Goal: Task Accomplishment & Management: Complete application form

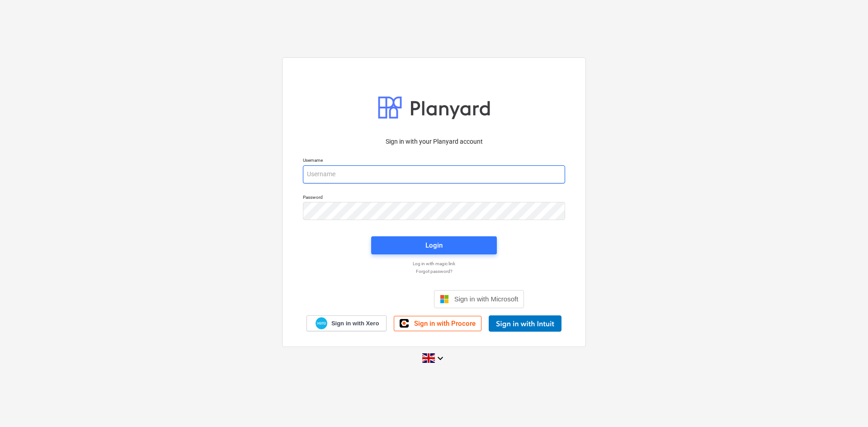
click at [363, 176] on input "email" at bounding box center [434, 175] width 262 height 18
type input "[PERSON_NAME][EMAIL_ADDRESS][PERSON_NAME][DOMAIN_NAME]"
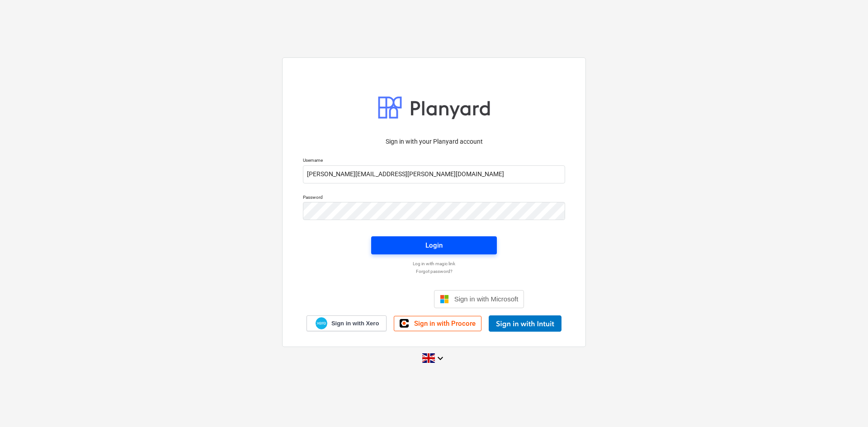
click at [428, 248] on div "Login" at bounding box center [434, 246] width 17 height 12
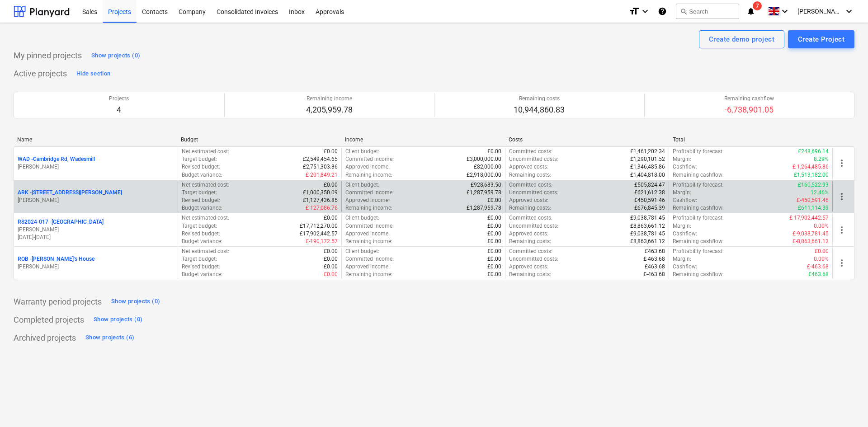
click at [59, 196] on p "ARK - 2 Galley [PERSON_NAME]" at bounding box center [70, 193] width 104 height 8
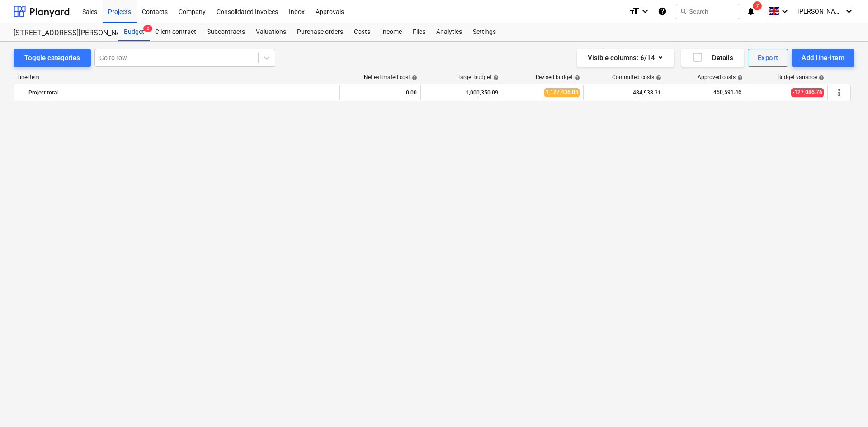
scroll to position [739, 0]
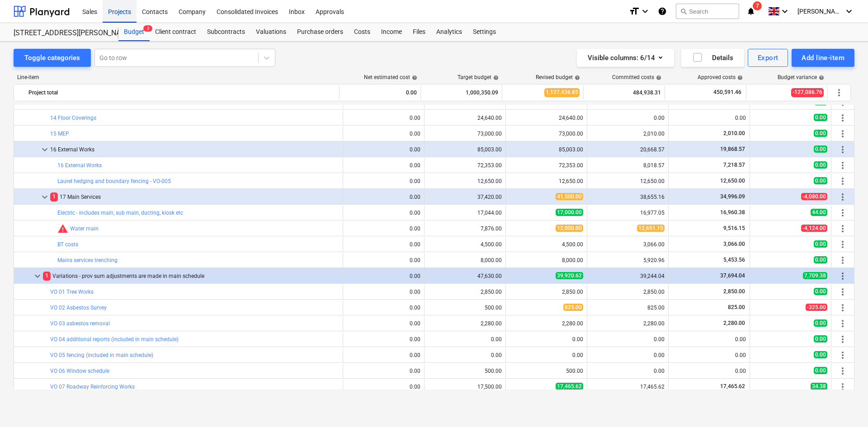
click at [118, 10] on div "Projects" at bounding box center [120, 11] width 34 height 23
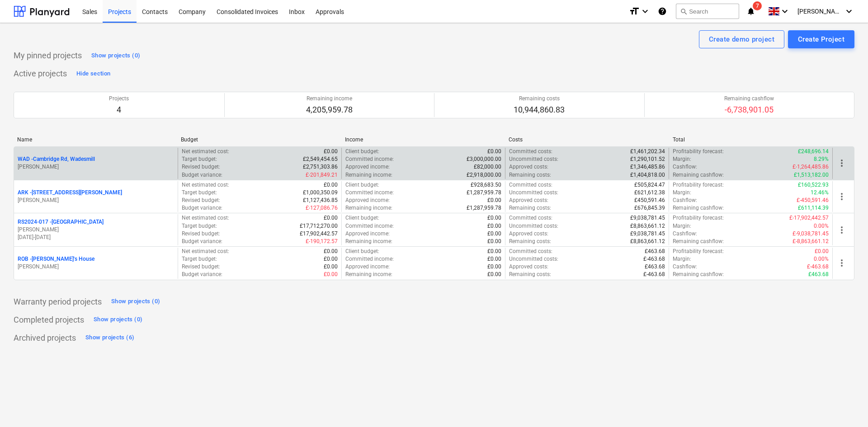
click at [72, 157] on p "WAD - Cambridge Rd, Wadesmill" at bounding box center [56, 160] width 77 height 8
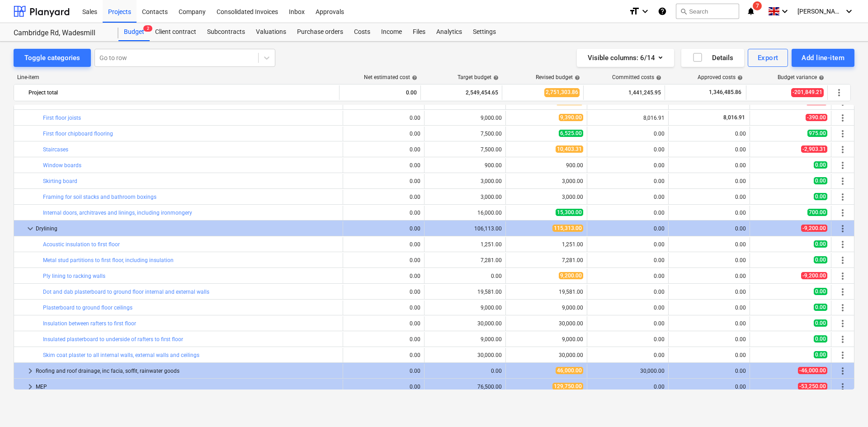
scroll to position [966, 0]
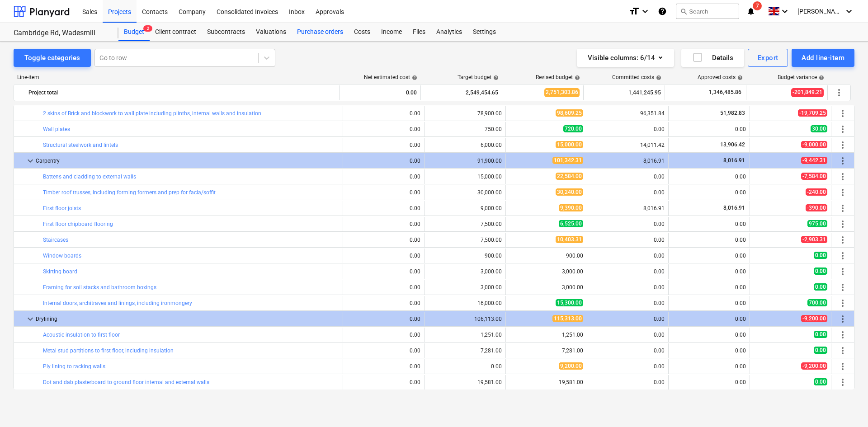
click at [305, 34] on div "Purchase orders" at bounding box center [320, 32] width 57 height 18
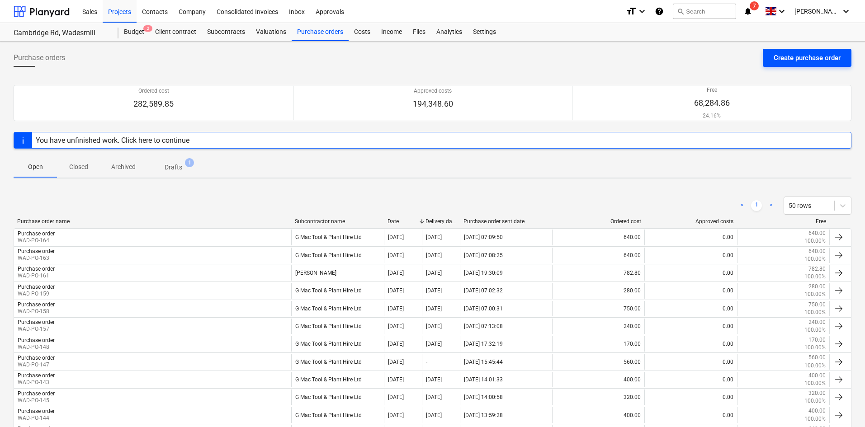
click at [788, 59] on div "Create purchase order" at bounding box center [807, 58] width 67 height 12
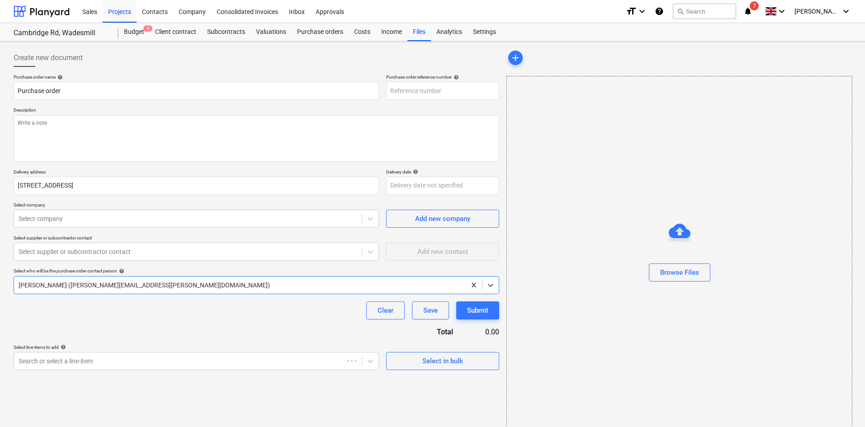
type textarea "x"
type input "WAD-PO-165"
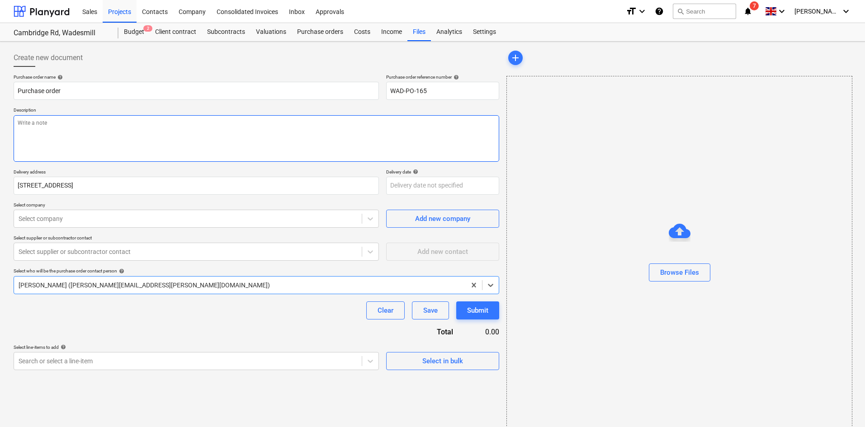
click at [156, 137] on textarea at bounding box center [257, 138] width 486 height 47
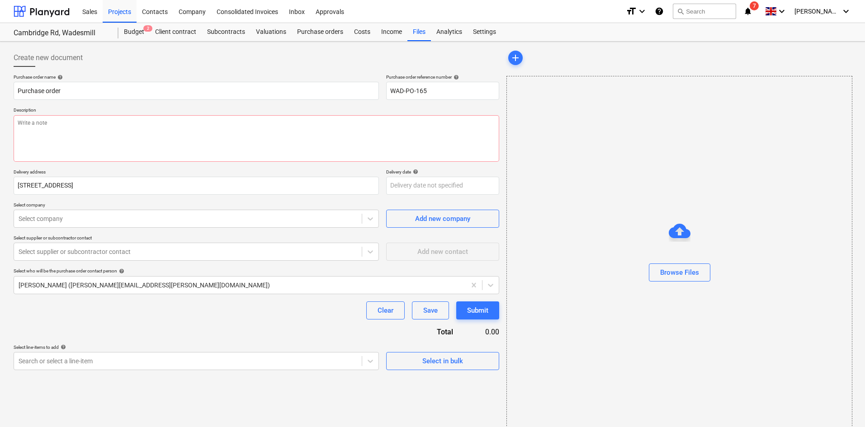
click at [202, 110] on p "Description" at bounding box center [257, 111] width 486 height 8
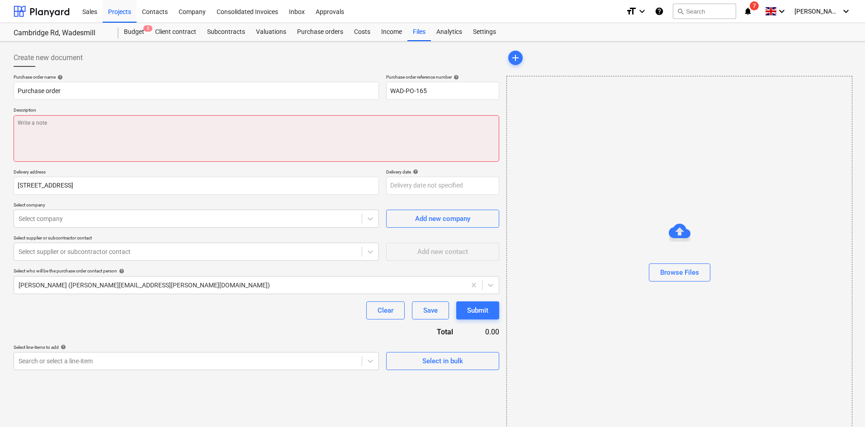
click at [259, 124] on textarea at bounding box center [257, 138] width 486 height 47
type textarea "x"
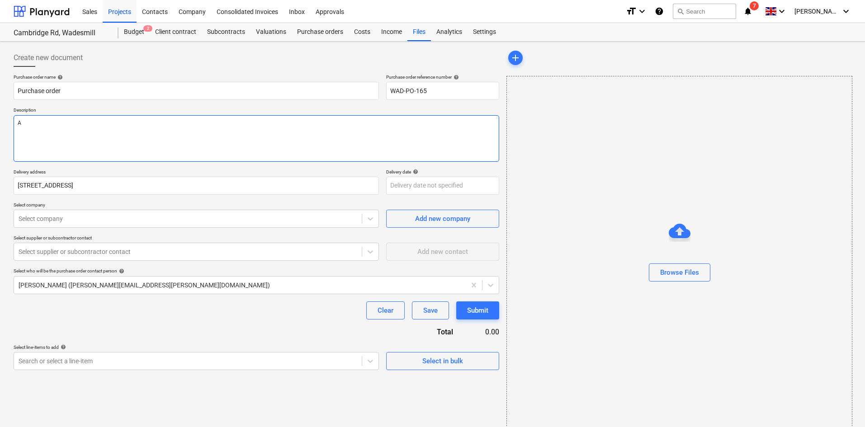
type textarea "Ap"
type textarea "x"
type textarea "App"
type textarea "x"
type textarea "Appr"
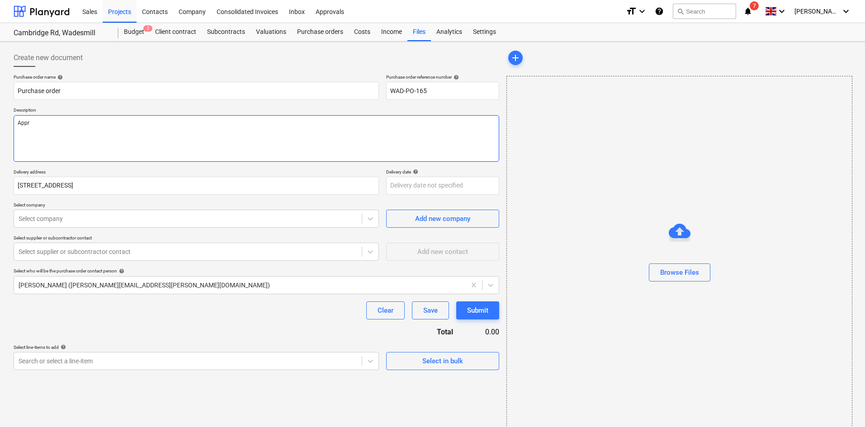
type textarea "x"
type textarea "Appre"
type textarea "x"
type textarea "Apprei"
type textarea "x"
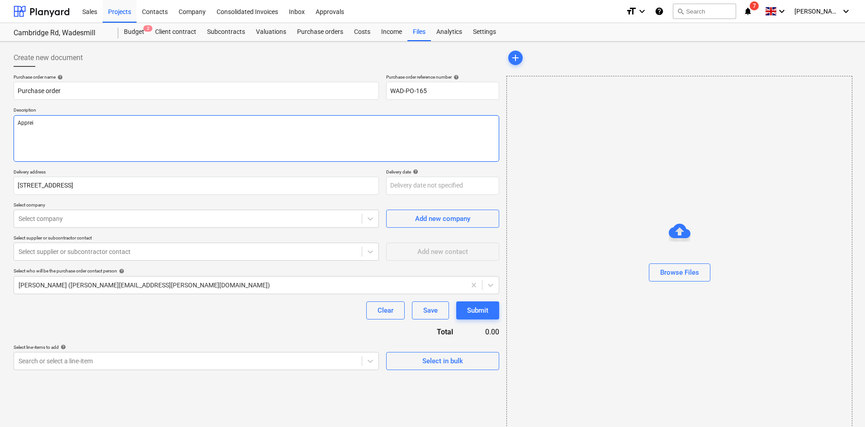
type textarea "Appreig"
type textarea "x"
type textarea "Appreiga"
type textarea "x"
type textarea "Appreigat"
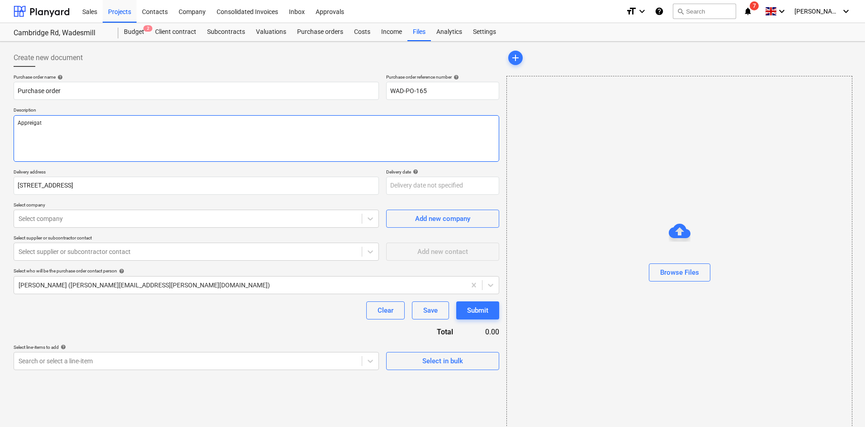
type textarea "x"
type textarea "Appreigate"
type textarea "x"
type textarea "Appreigates"
type textarea "x"
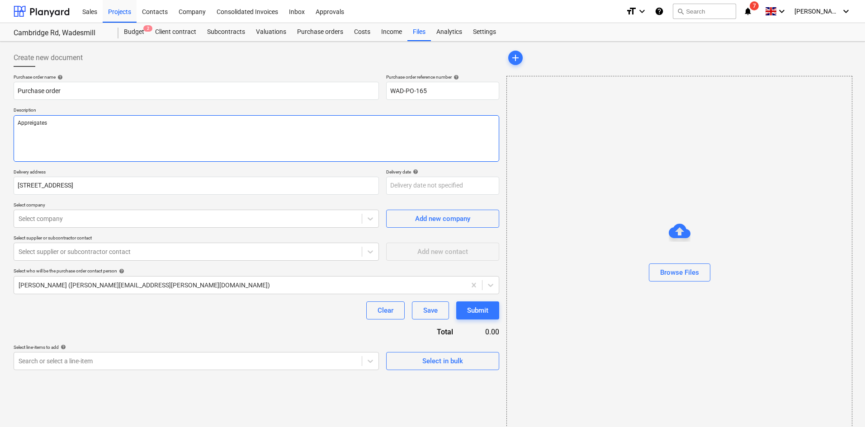
type textarea "Appreigates"
drag, startPoint x: 35, startPoint y: 121, endPoint x: 190, endPoint y: 123, distance: 154.7
click at [233, 120] on textarea "Appreigates" at bounding box center [257, 138] width 486 height 47
click at [38, 122] on textarea "Appreigates" at bounding box center [257, 138] width 486 height 47
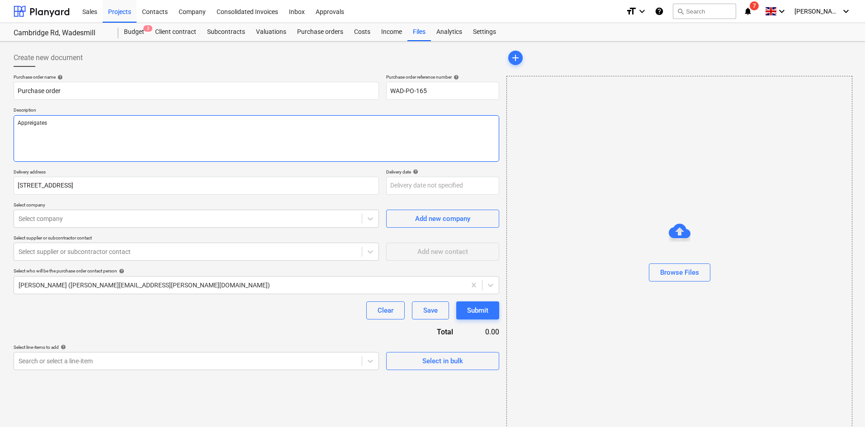
type textarea "x"
type textarea "A"
type textarea "x"
type textarea "Ag"
type textarea "x"
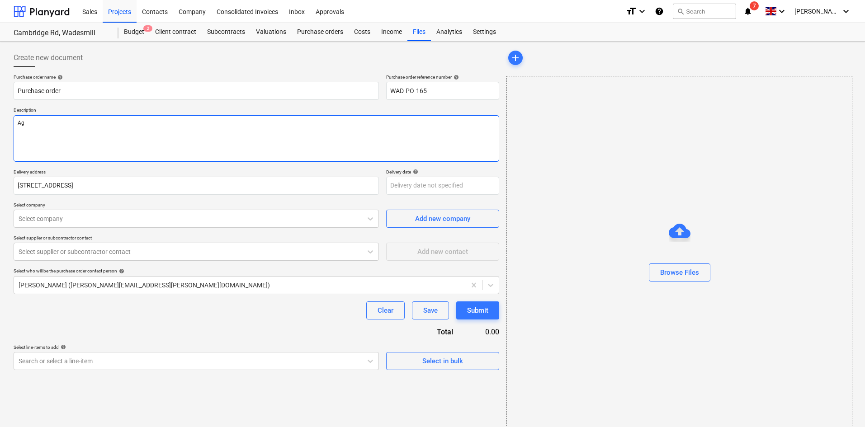
type textarea "Agg"
type textarea "x"
type textarea "Aggr"
type textarea "x"
type textarea "Aggre"
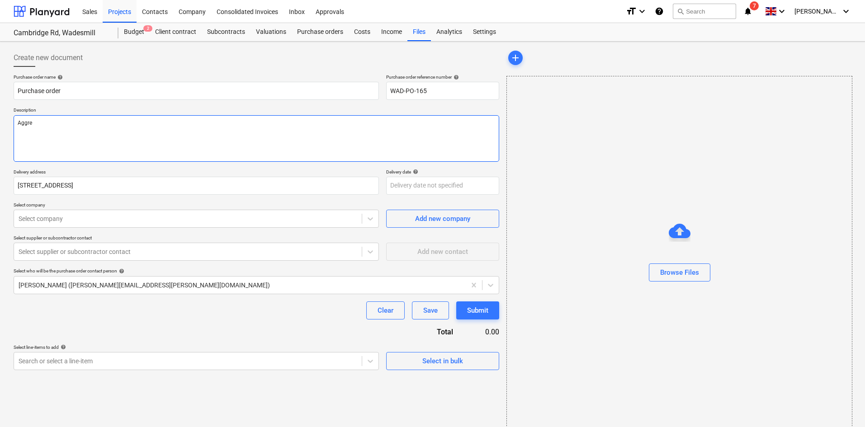
type textarea "x"
type textarea "Aggreg"
type textarea "x"
type textarea "Aggrega"
type textarea "x"
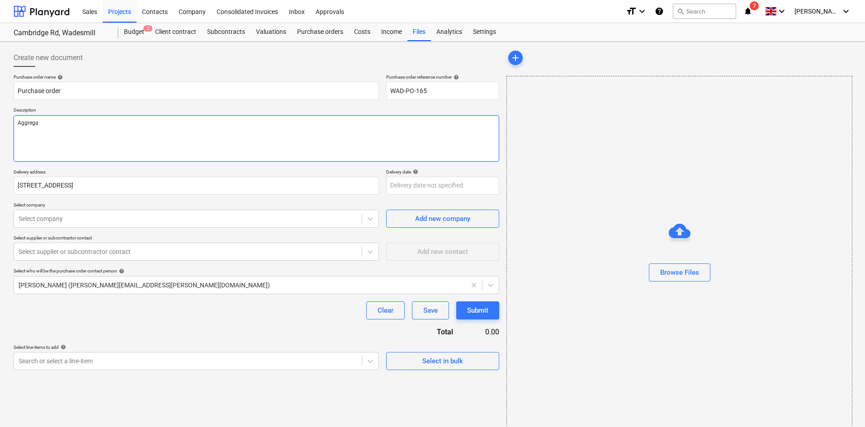
type textarea "Aggregat"
type textarea "x"
type textarea "Aggregate"
type textarea "x"
type textarea "Aggregates"
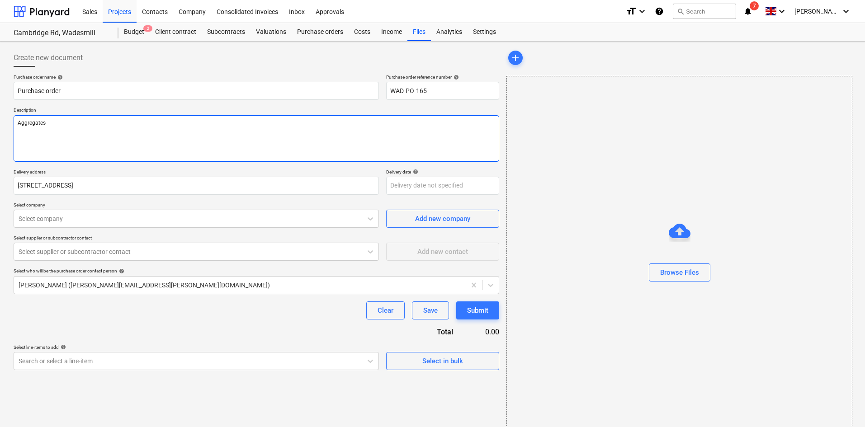
type textarea "x"
type textarea "Aggregates"
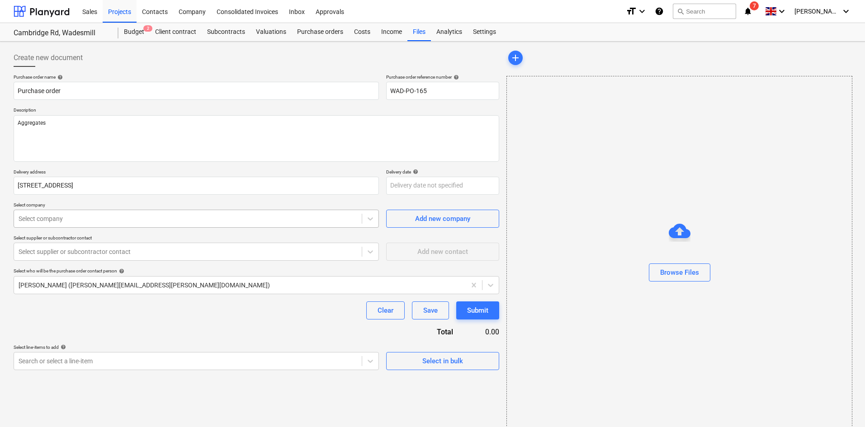
click at [151, 220] on div at bounding box center [188, 218] width 339 height 9
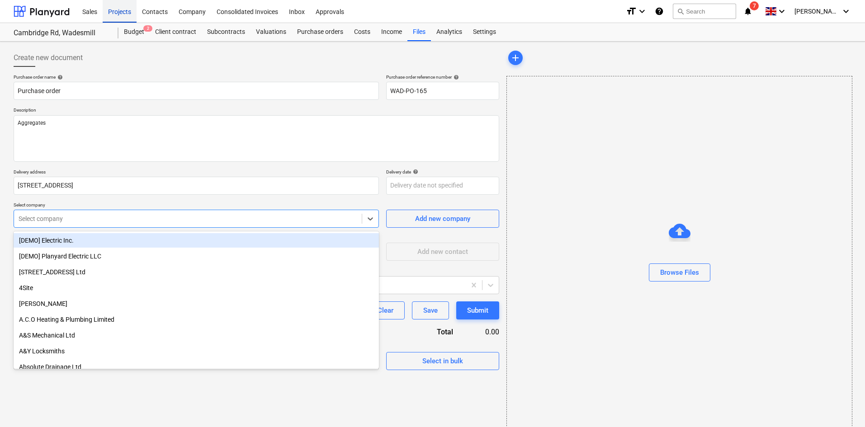
click at [113, 9] on div "Projects" at bounding box center [120, 11] width 34 height 23
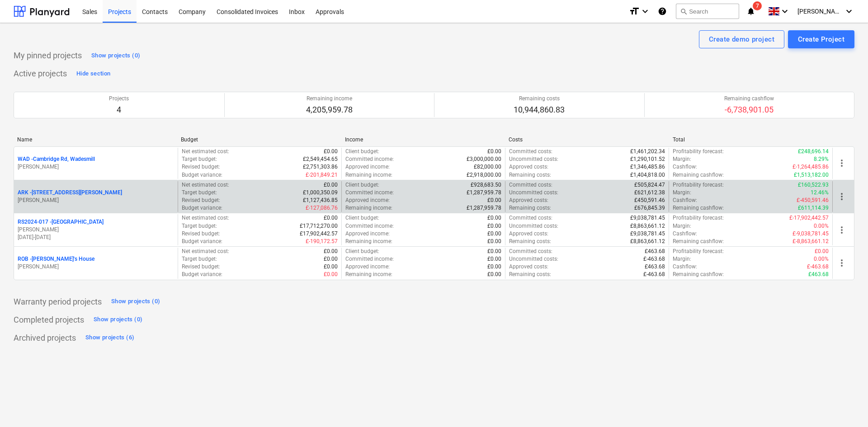
click at [57, 194] on p "ARK - 2 Galley [PERSON_NAME]" at bounding box center [70, 193] width 104 height 8
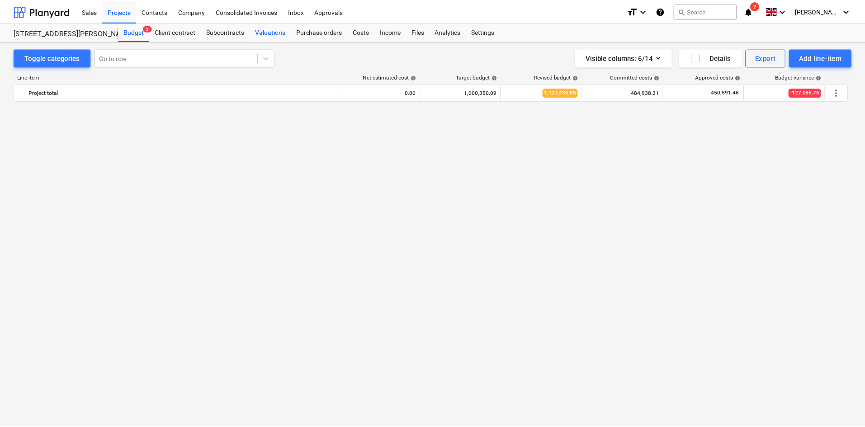
scroll to position [739, 0]
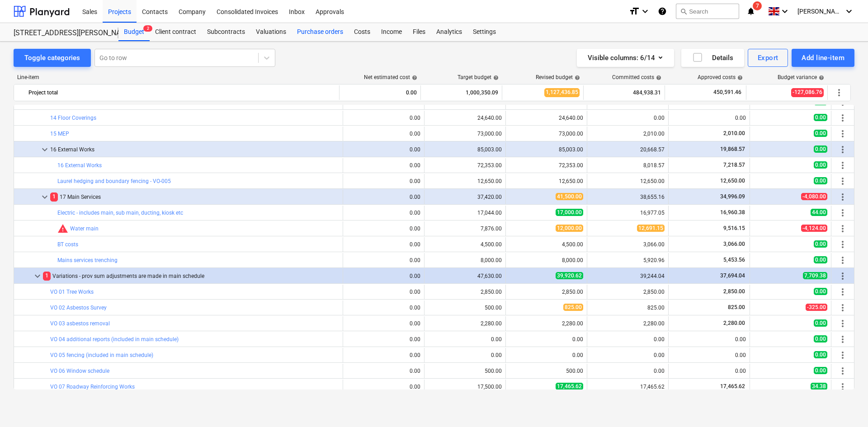
click at [321, 28] on div "Purchase orders" at bounding box center [320, 32] width 57 height 18
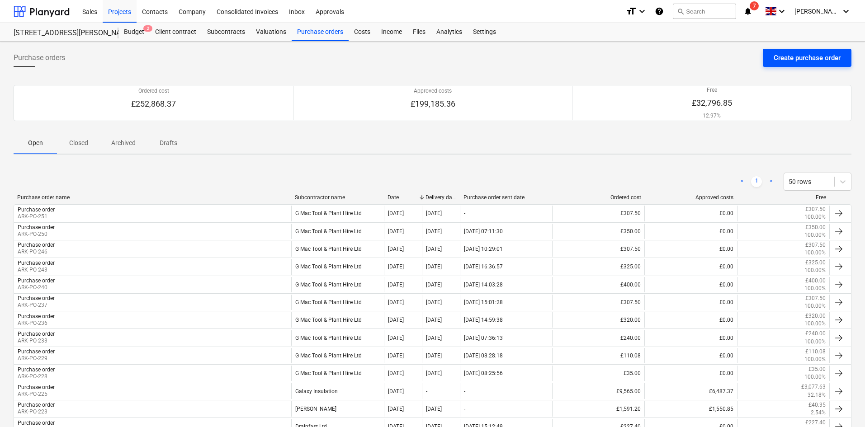
click at [797, 62] on div "Create purchase order" at bounding box center [807, 58] width 67 height 12
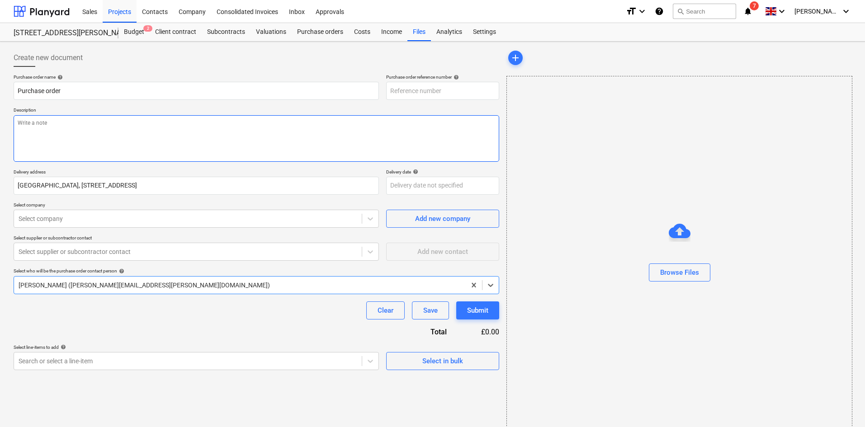
type textarea "x"
type input "ARK-PO-252"
click at [171, 143] on textarea at bounding box center [257, 138] width 486 height 47
type textarea "x"
type textarea "A"
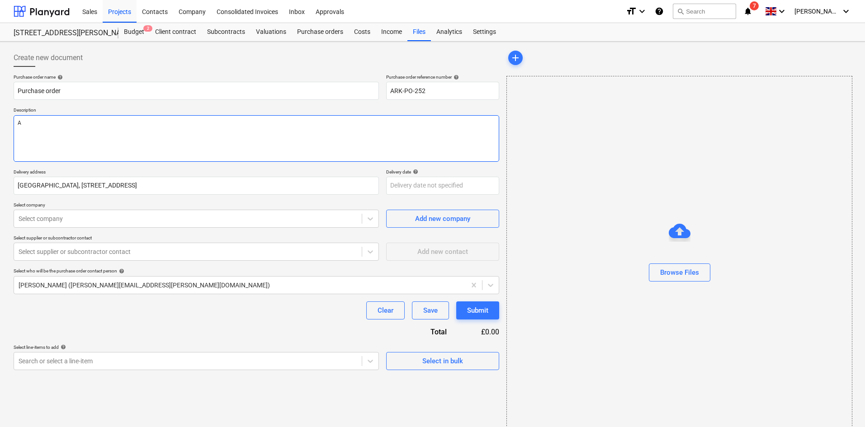
type textarea "x"
type textarea "Ap"
type textarea "x"
type textarea "App"
type textarea "x"
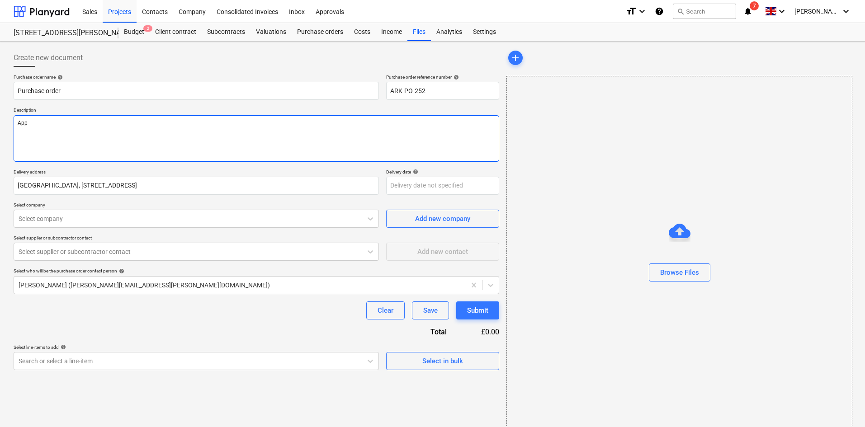
type textarea "Ap"
type textarea "x"
type textarea "A"
type textarea "x"
type textarea "Ag"
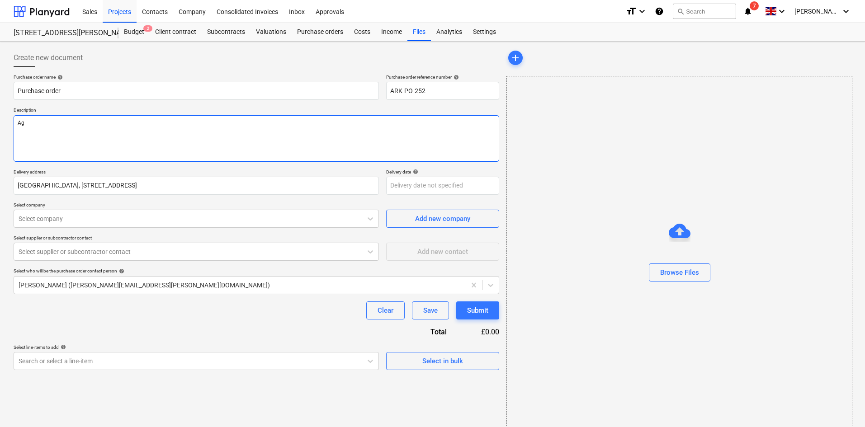
type textarea "x"
type textarea "Agg"
type textarea "x"
type textarea "Aggr"
type textarea "x"
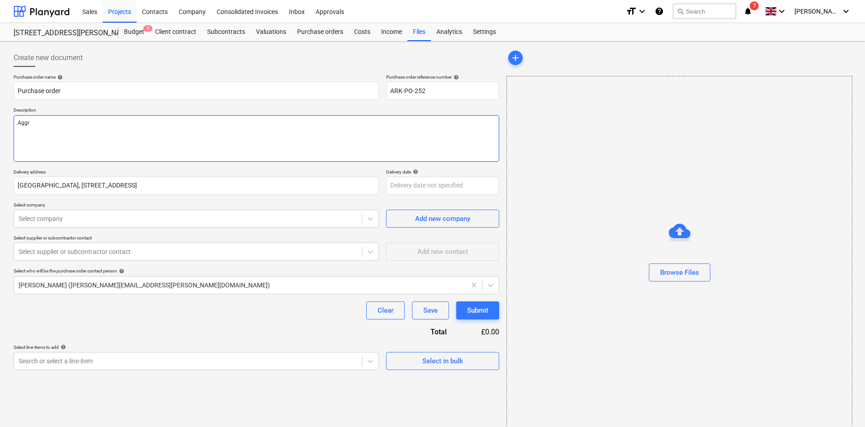
type textarea "Aggre"
type textarea "x"
type textarea "Aggreg"
type textarea "x"
type textarea "Aggregat"
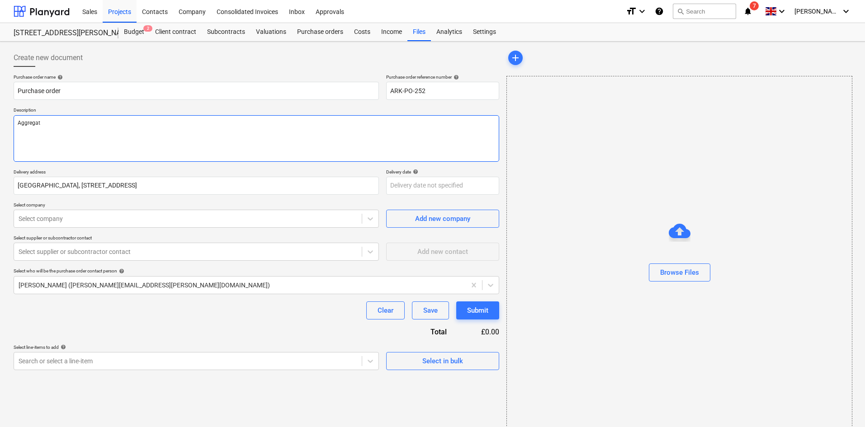
type textarea "x"
type textarea "Aggregate"
type textarea "x"
type textarea "Aggregates"
type textarea "x"
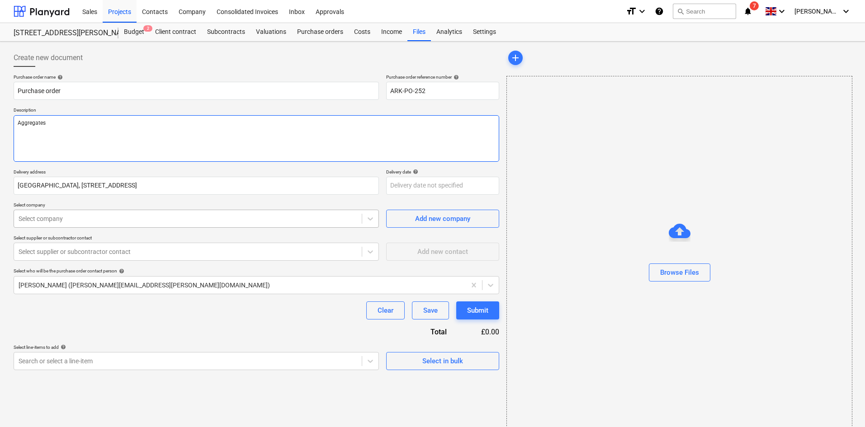
type textarea "Aggregates"
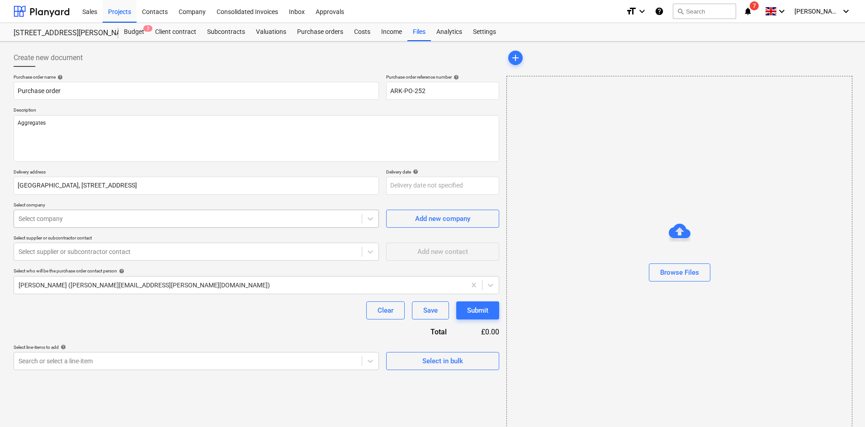
type textarea "x"
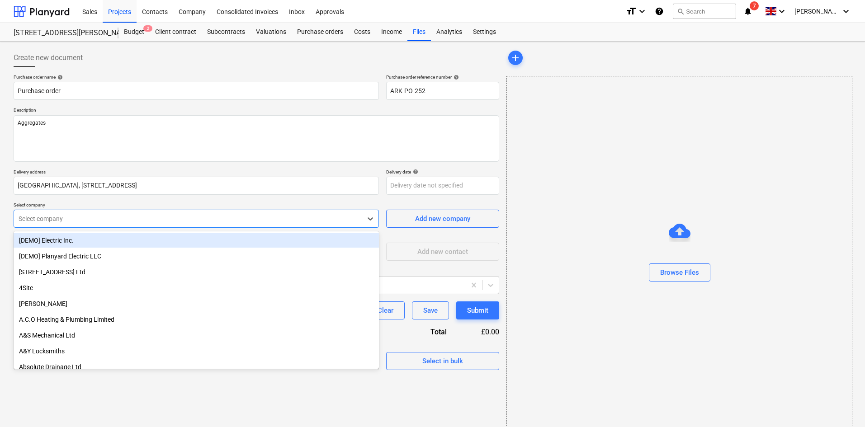
click at [134, 217] on div at bounding box center [188, 218] width 339 height 9
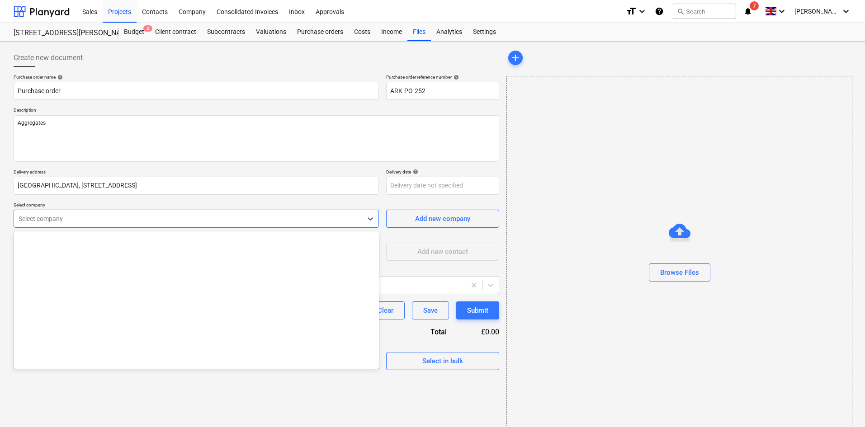
scroll to position [1357, 0]
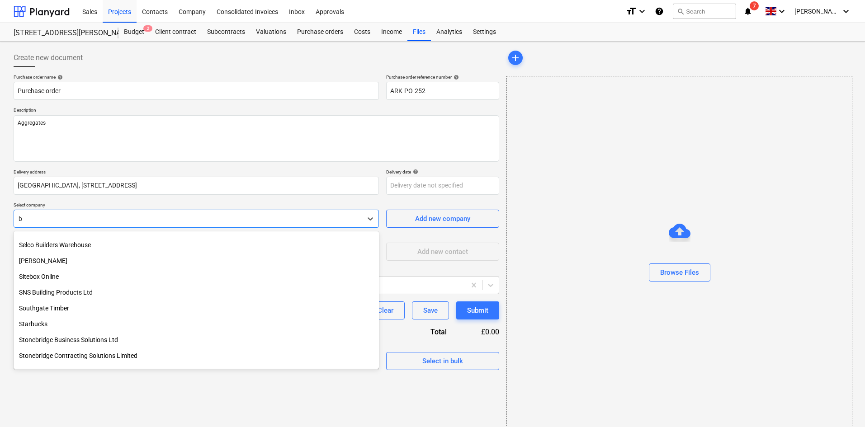
type input "bp"
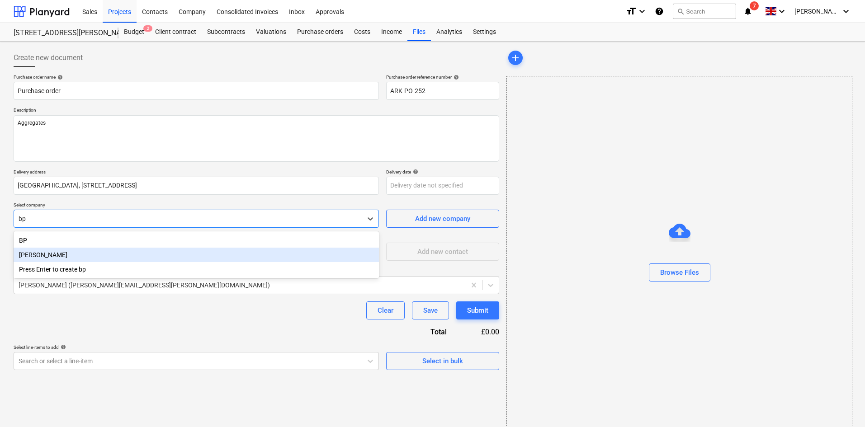
click at [113, 259] on div "[PERSON_NAME]" at bounding box center [196, 255] width 365 height 14
type textarea "x"
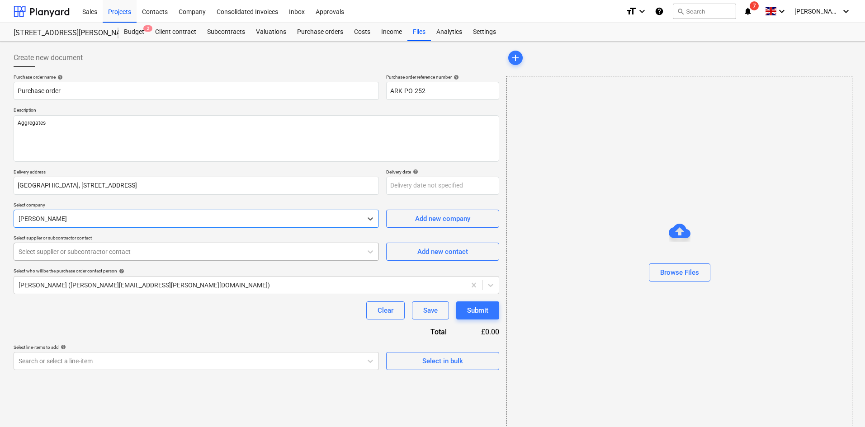
click at [130, 251] on div at bounding box center [188, 251] width 339 height 9
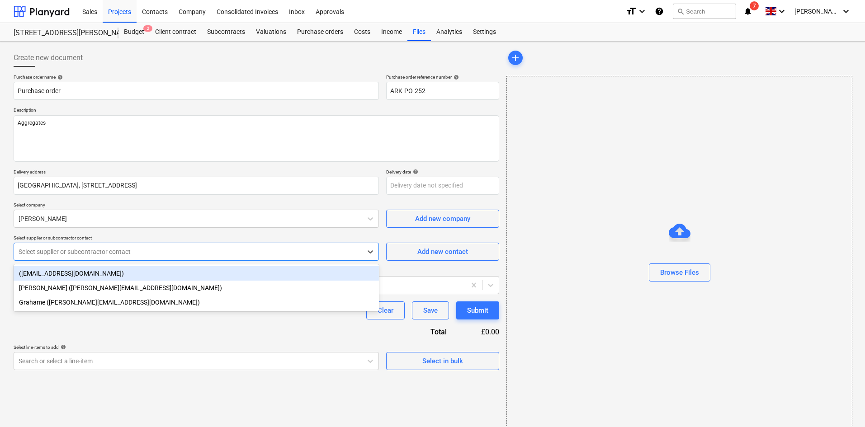
click at [118, 277] on div "([EMAIL_ADDRESS][DOMAIN_NAME])" at bounding box center [196, 273] width 365 height 14
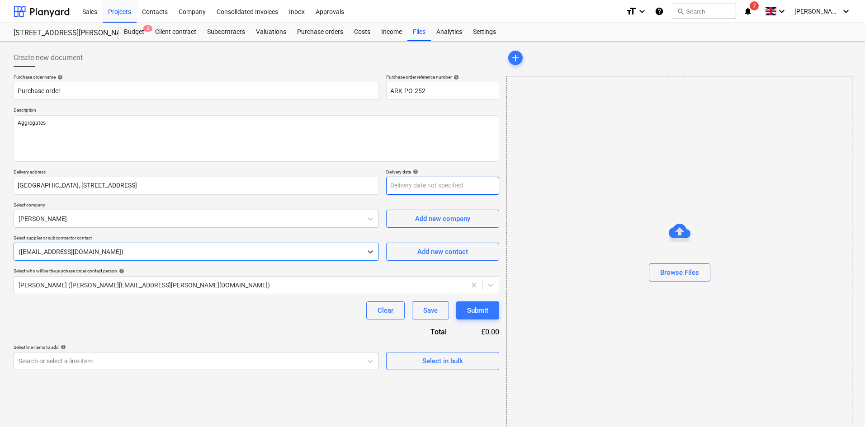
click at [451, 188] on body "Sales Projects Contacts Company Consolidated Invoices Inbox Approvals format_si…" at bounding box center [432, 213] width 865 height 427
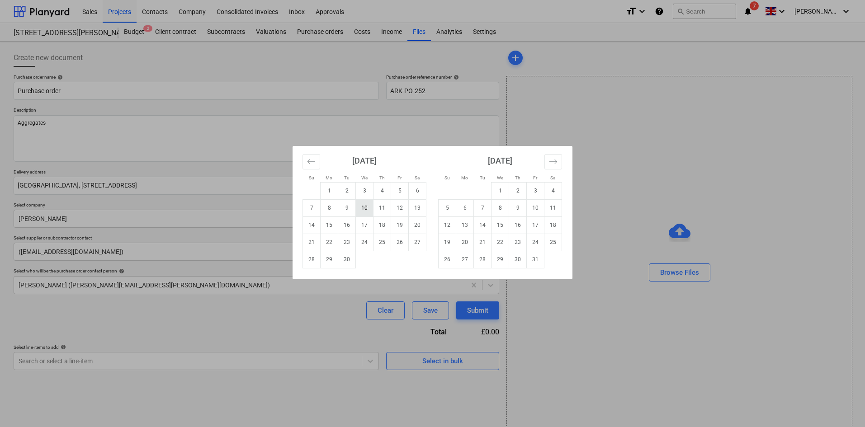
click at [362, 211] on td "10" at bounding box center [365, 207] width 18 height 17
type textarea "x"
type input "[DATE]"
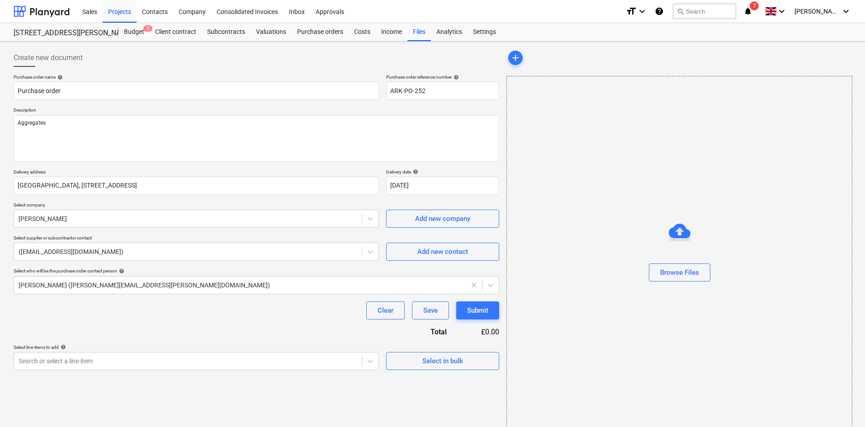
click at [261, 319] on div "Clear Save Submit" at bounding box center [257, 311] width 486 height 18
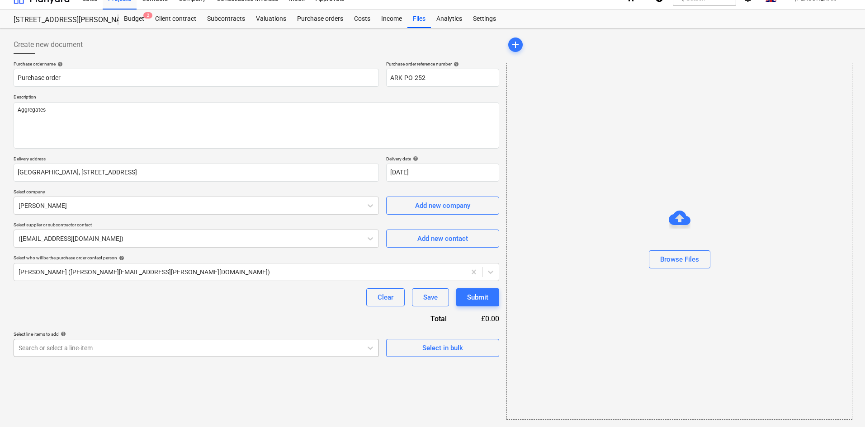
click at [158, 344] on body "Sales Projects Contacts Company Consolidated Invoices Inbox Approvals format_si…" at bounding box center [432, 200] width 865 height 427
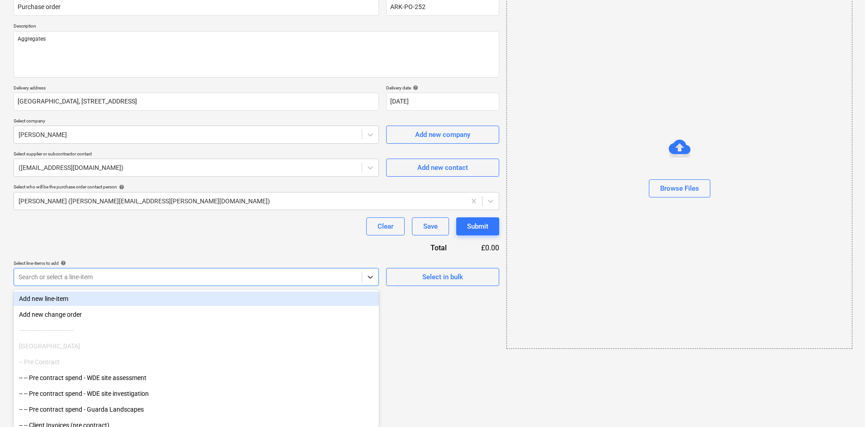
click at [200, 240] on div "Purchase order name help Purchase order Purchase order reference number help AR…" at bounding box center [257, 138] width 486 height 296
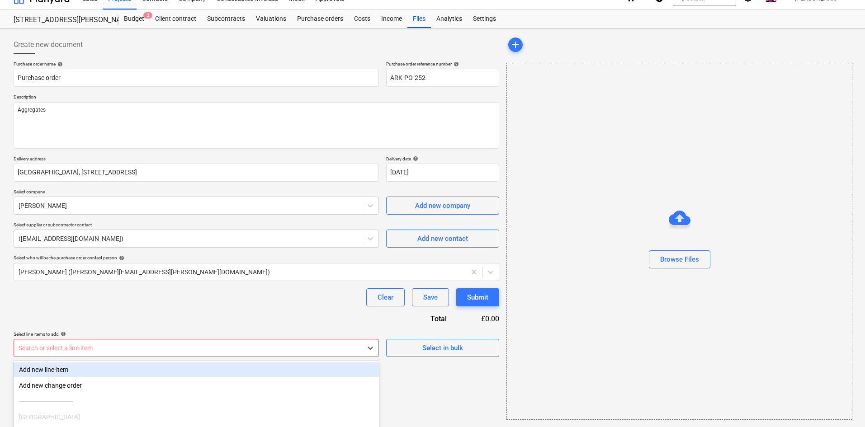
scroll to position [84, 0]
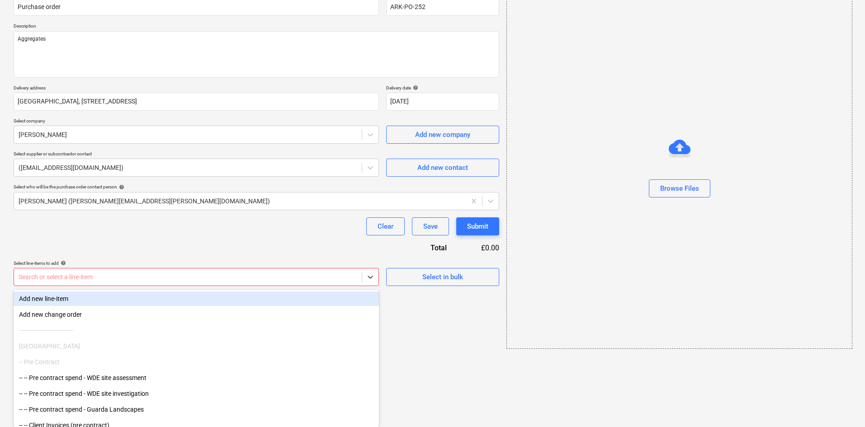
click at [355, 343] on body "Sales Projects Contacts Company Consolidated Invoices Inbox Approvals format_si…" at bounding box center [432, 129] width 865 height 427
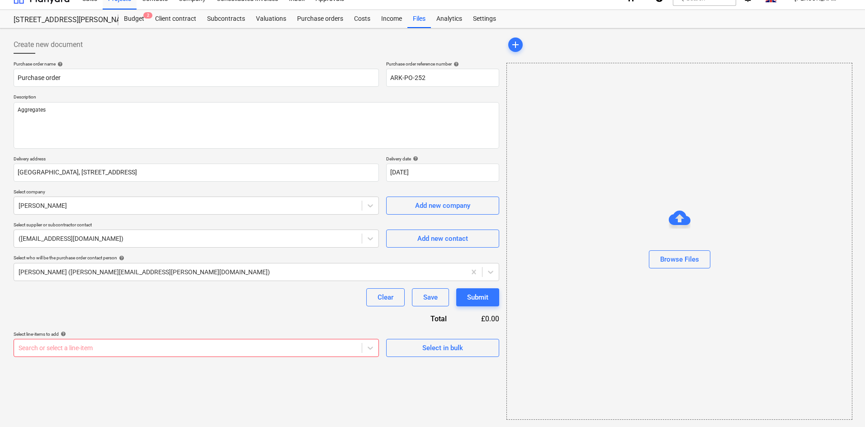
scroll to position [13, 0]
click at [272, 247] on div "Purchase order name help Purchase order Purchase order reference number help AR…" at bounding box center [257, 209] width 486 height 296
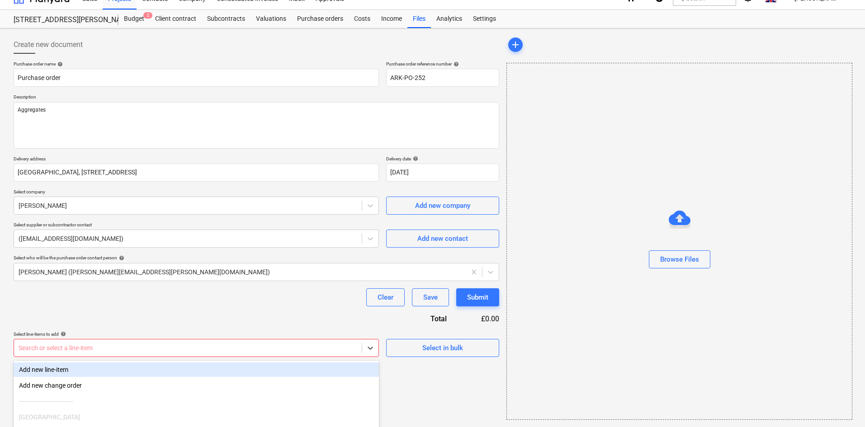
scroll to position [84, 0]
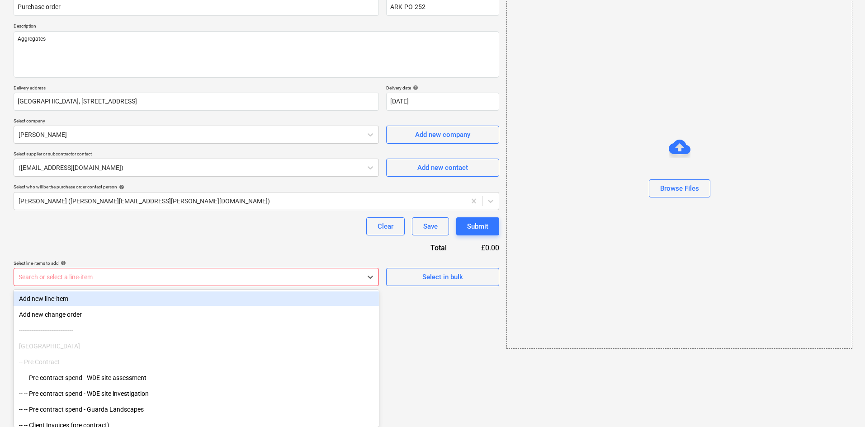
click at [286, 343] on body "Sales Projects Contacts Company Consolidated Invoices Inbox Approvals format_si…" at bounding box center [432, 129] width 865 height 427
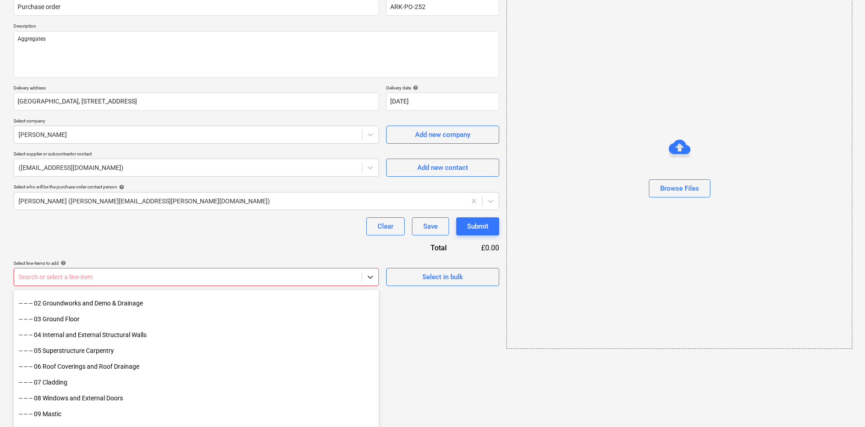
scroll to position [588, 0]
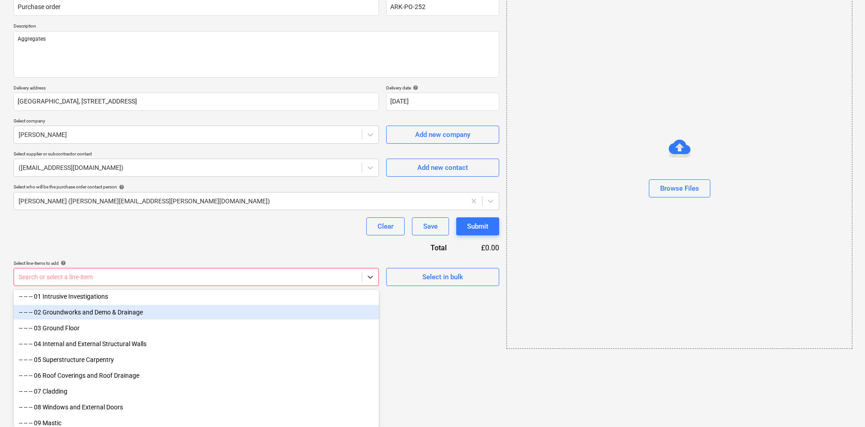
drag, startPoint x: 128, startPoint y: 308, endPoint x: 126, endPoint y: 314, distance: 7.0
click at [126, 314] on div "-- -- -- 02 Groundworks and Demo & Drainage" at bounding box center [196, 312] width 365 height 14
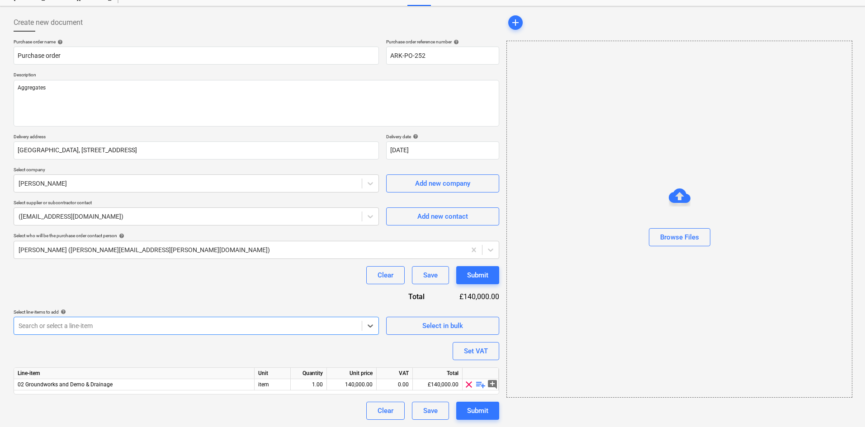
scroll to position [35, 0]
click at [482, 386] on span "playlist_add" at bounding box center [480, 384] width 11 height 11
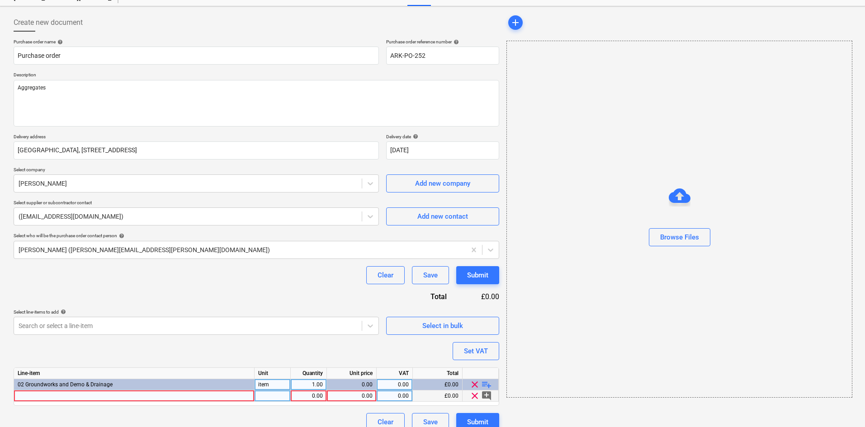
click at [162, 393] on div at bounding box center [134, 396] width 241 height 11
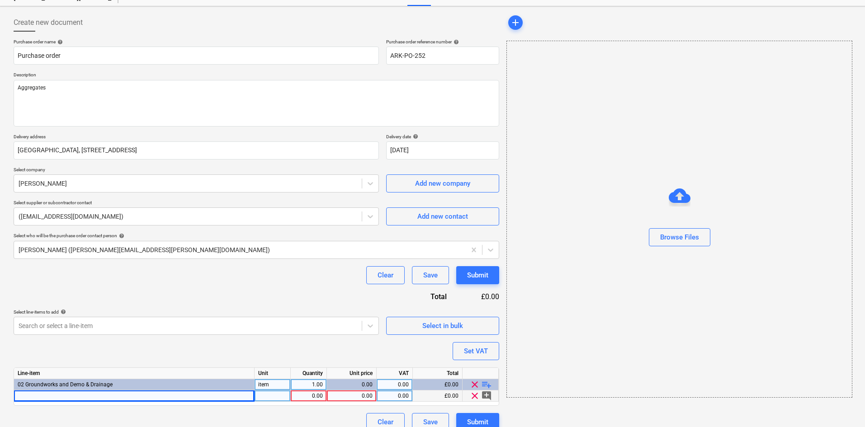
click at [150, 399] on div at bounding box center [134, 396] width 241 height 11
type textarea "x"
type input "Hardcore"
type textarea "x"
click at [303, 395] on div "0.00" at bounding box center [308, 396] width 28 height 11
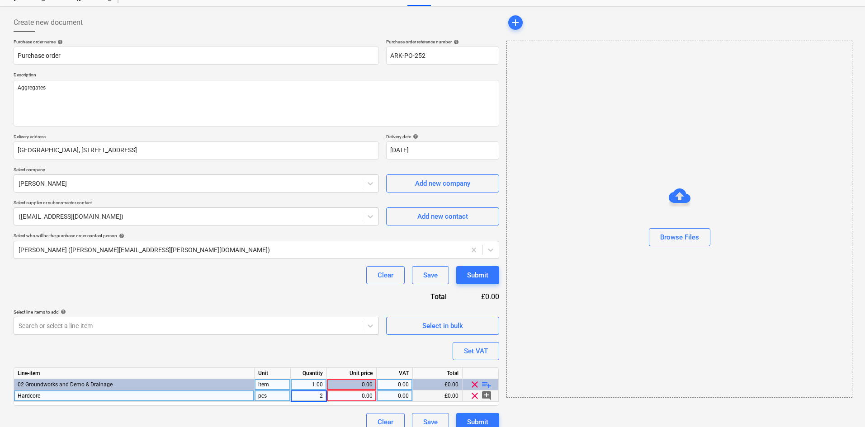
type input "20"
type textarea "x"
click at [354, 394] on div "0.00" at bounding box center [352, 396] width 42 height 11
click at [316, 398] on div "20.00" at bounding box center [308, 396] width 28 height 11
type input "1"
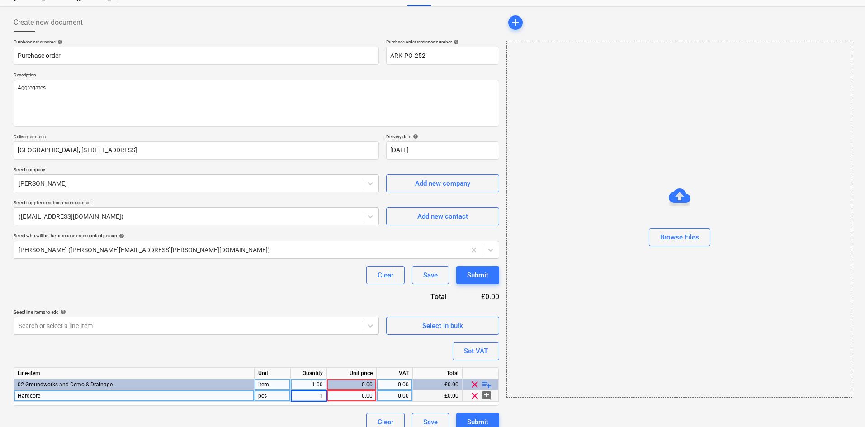
type textarea "x"
type input "80"
click at [379, 341] on div "Purchase order name help Purchase order Purchase order reference number help AR…" at bounding box center [257, 235] width 486 height 393
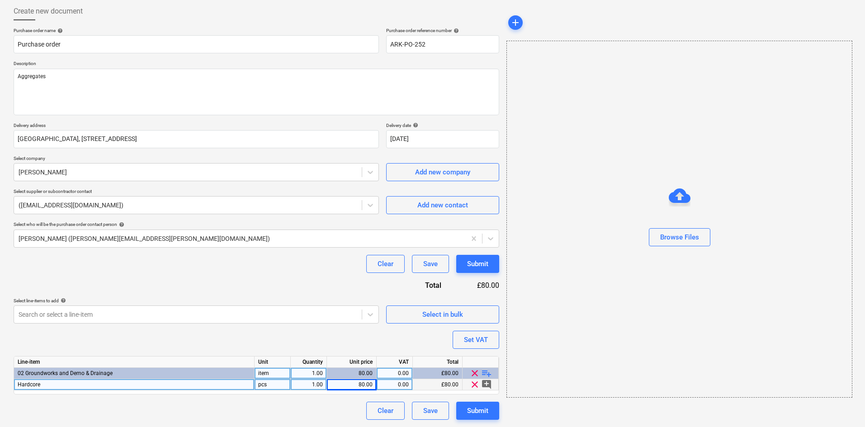
click at [483, 386] on span "add_comment" at bounding box center [486, 384] width 11 height 11
type textarea "x"
click at [484, 374] on span "playlist_add" at bounding box center [486, 373] width 11 height 11
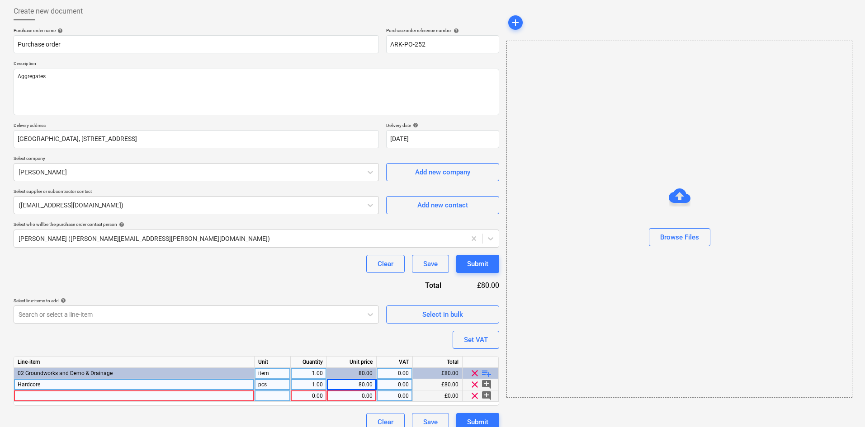
click at [120, 399] on div at bounding box center [134, 396] width 241 height 11
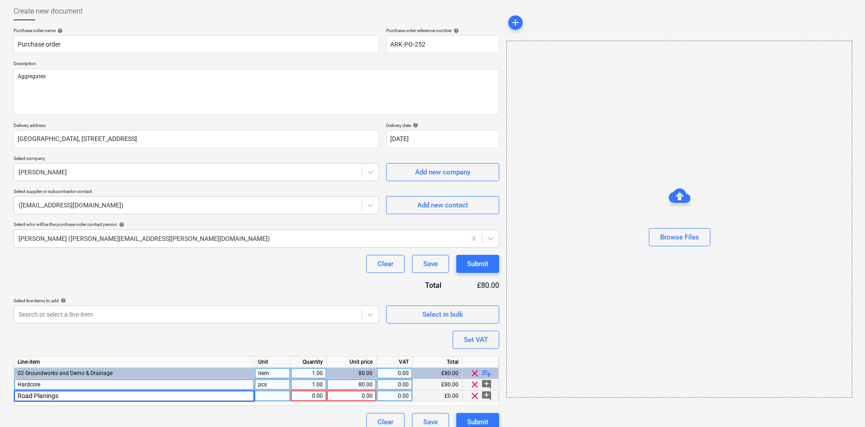
type input "Road Plannings"
click at [321, 397] on div "1.00" at bounding box center [308, 396] width 28 height 11
type input "3"
click at [371, 393] on div "0.00" at bounding box center [352, 396] width 42 height 11
type input "340"
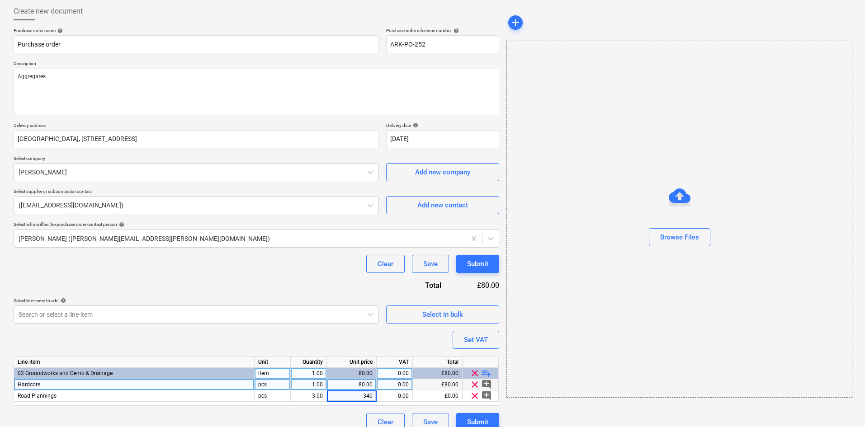
click at [378, 345] on div "Purchase order name help Purchase order Purchase order reference number help AR…" at bounding box center [257, 230] width 486 height 404
click at [489, 370] on span "playlist_add" at bounding box center [486, 373] width 11 height 11
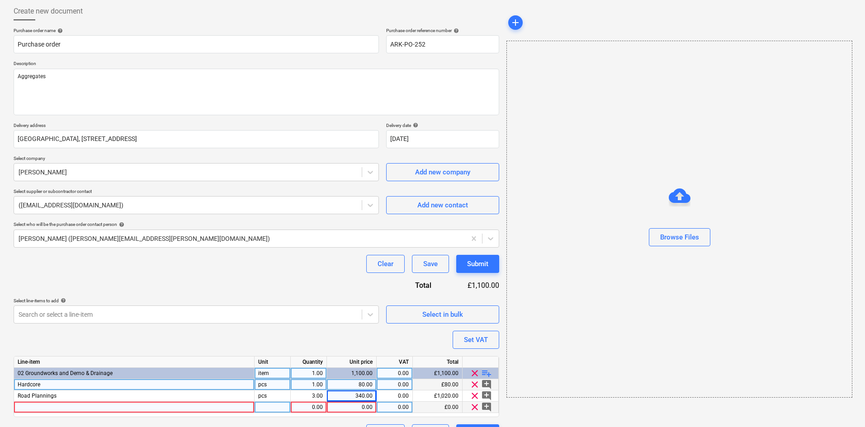
click at [145, 407] on div at bounding box center [134, 407] width 241 height 11
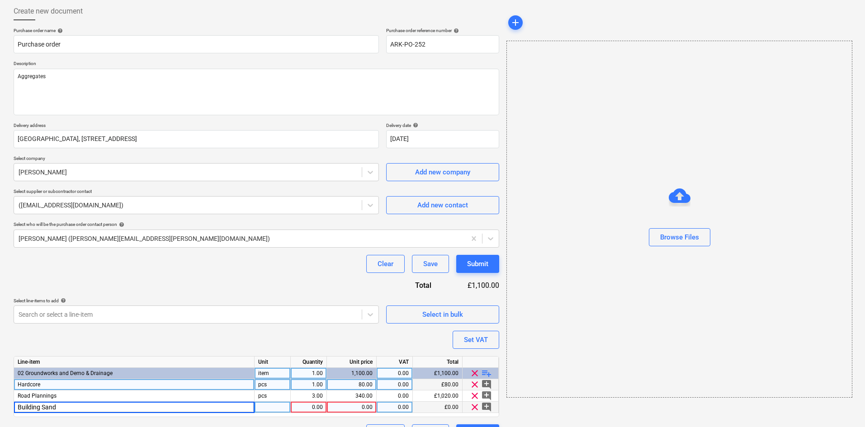
type input "Building Sand"
click at [305, 407] on div "0.00" at bounding box center [308, 407] width 28 height 11
type input "20"
type input "30"
click at [355, 334] on div "Purchase order name help Purchase order Purchase order reference number help AR…" at bounding box center [257, 235] width 486 height 415
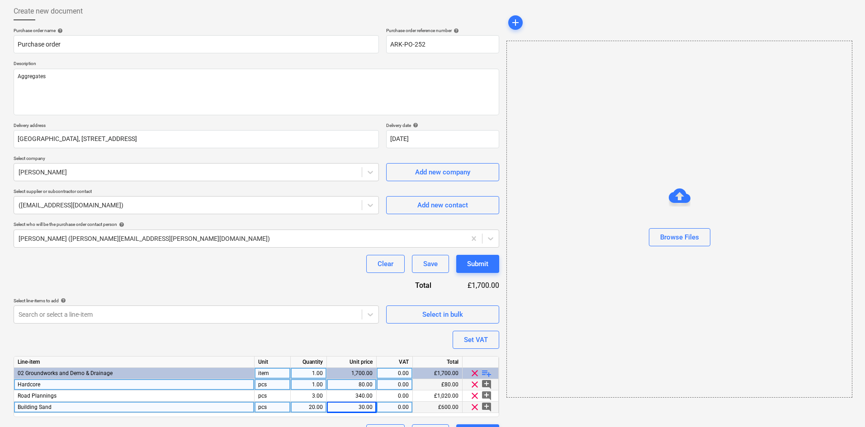
click at [488, 375] on span "playlist_add" at bounding box center [486, 373] width 11 height 11
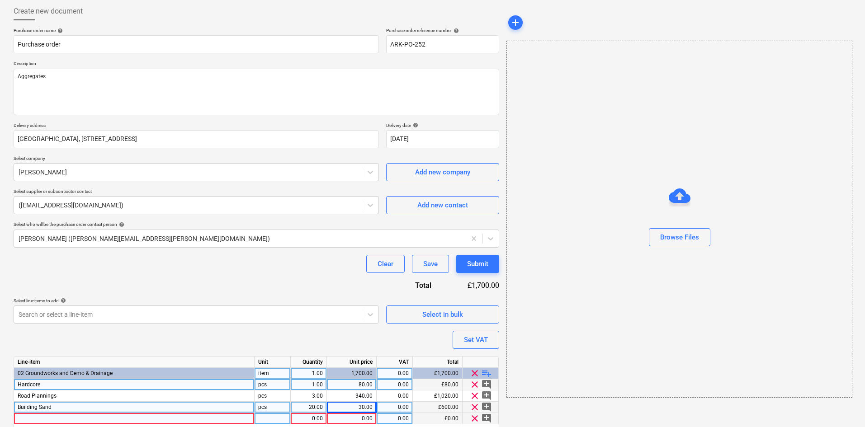
click at [192, 420] on div at bounding box center [134, 418] width 241 height 11
type input "Top Soil"
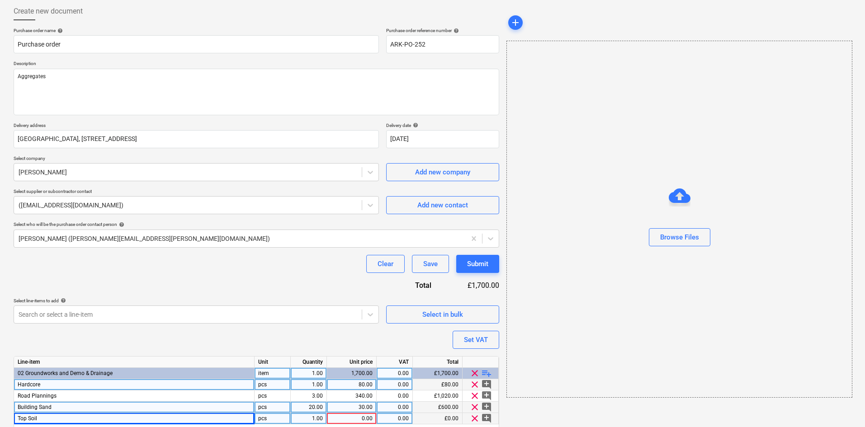
click at [300, 416] on div "1.00" at bounding box center [308, 418] width 28 height 11
type input "10"
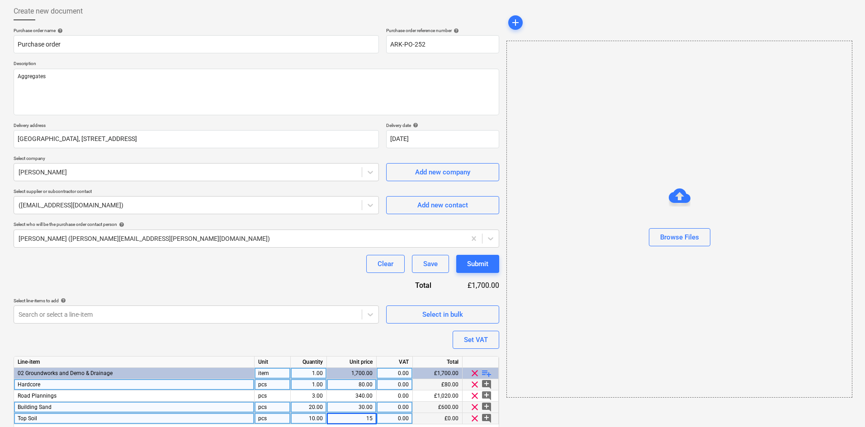
type input "150"
click at [566, 320] on div "Browse Files" at bounding box center [680, 219] width 346 height 357
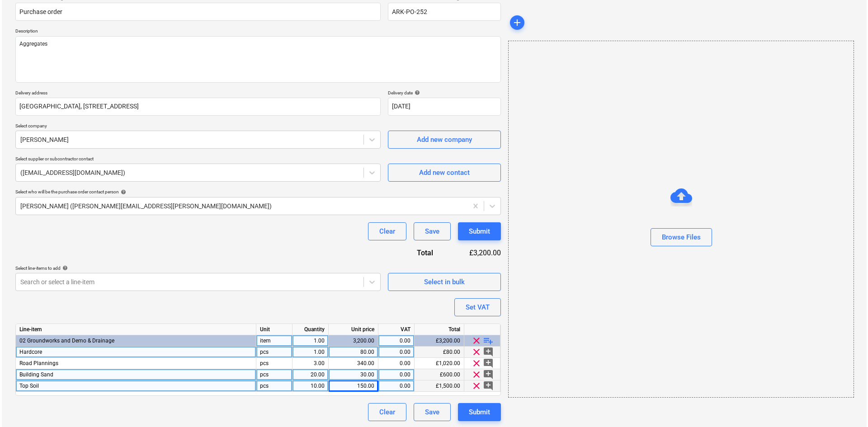
scroll to position [81, 0]
click at [171, 243] on div "Purchase order name help Purchase order Purchase order reference number help AR…" at bounding box center [257, 207] width 486 height 426
click at [224, 242] on div "Purchase order name help Purchase order Purchase order reference number help AR…" at bounding box center [257, 207] width 486 height 426
click at [356, 385] on div "150.00" at bounding box center [352, 384] width 42 height 11
click at [450, 384] on div "£1,500.00" at bounding box center [438, 384] width 50 height 11
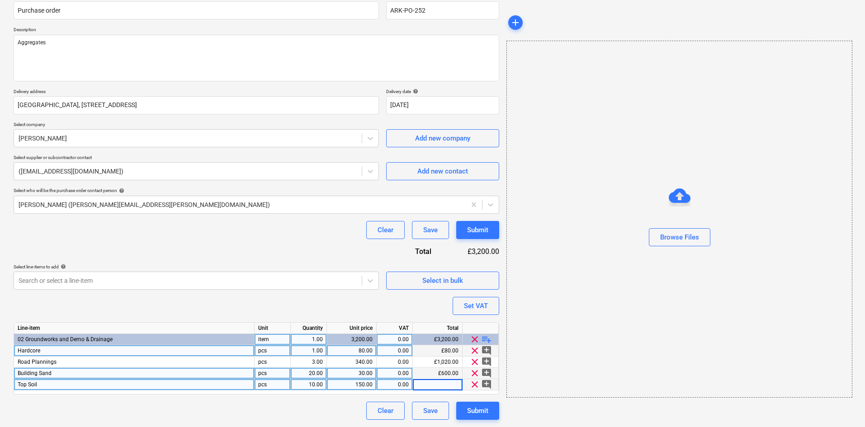
click at [313, 385] on div "10.00" at bounding box center [308, 384] width 28 height 11
type input "1"
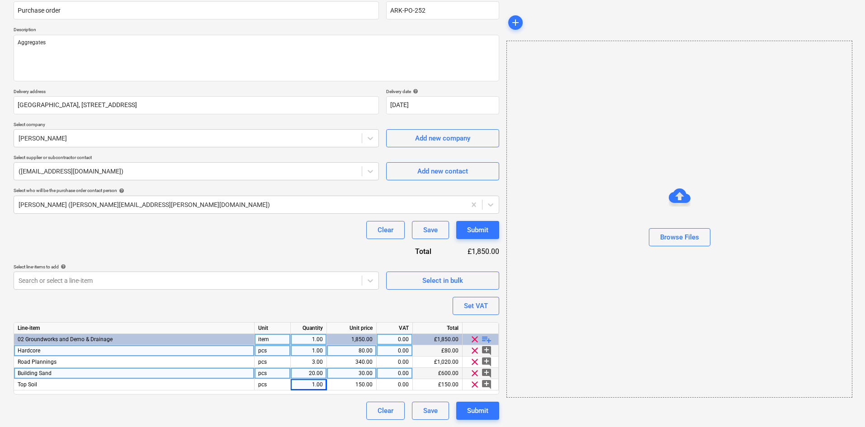
click at [337, 306] on div "Purchase order name help Purchase order Purchase order reference number help AR…" at bounding box center [257, 207] width 486 height 426
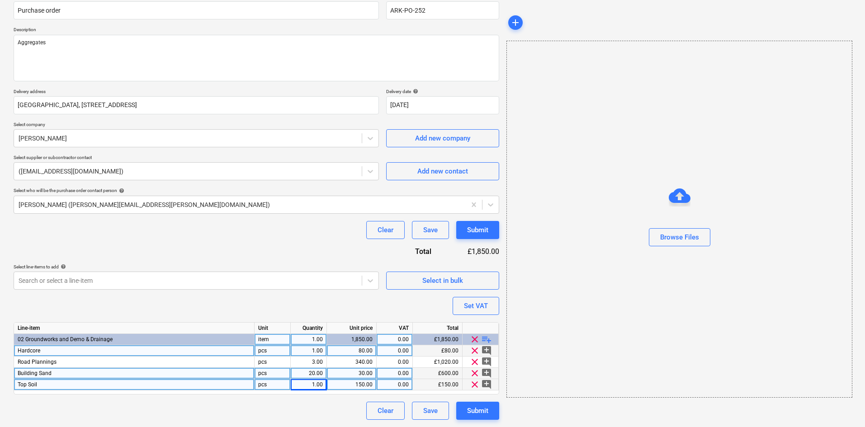
click at [80, 383] on div "Top Soil" at bounding box center [134, 384] width 241 height 11
click at [80, 383] on input "Top Soil" at bounding box center [134, 384] width 240 height 11
type input "10 T of Top Soil"
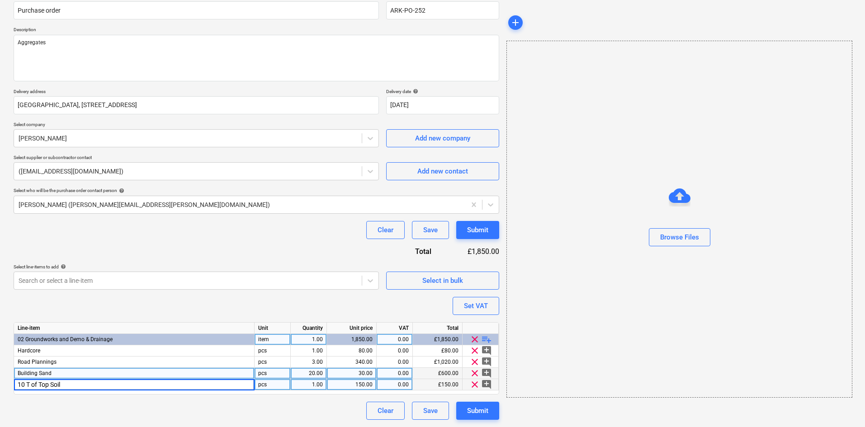
click at [167, 310] on div "Purchase order name help Purchase order Purchase order reference number help AR…" at bounding box center [257, 207] width 486 height 426
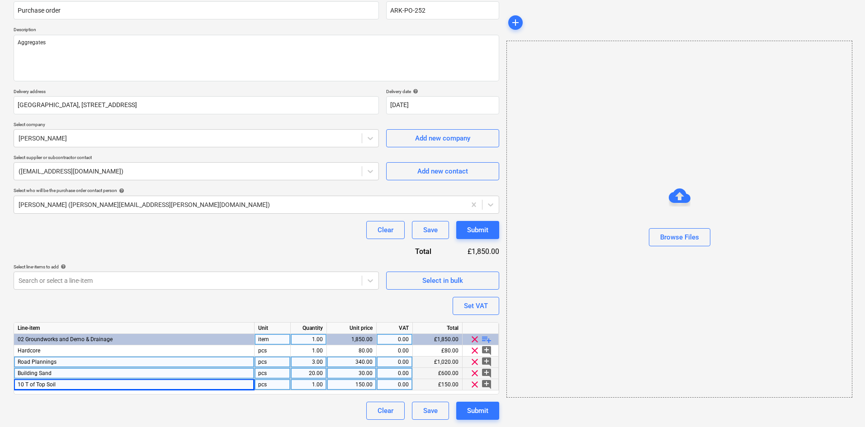
click at [85, 362] on div "Road Plannings" at bounding box center [134, 362] width 241 height 11
click at [137, 363] on input "Road Plannings" at bounding box center [134, 362] width 240 height 11
type input "Road Plannings 20T"
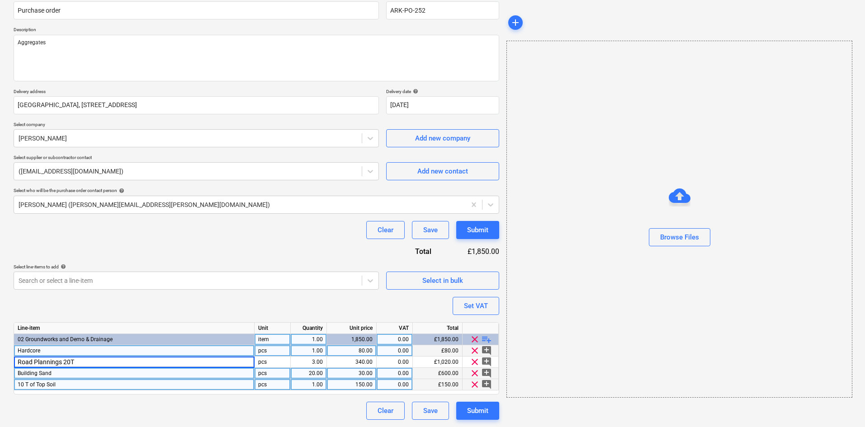
click at [105, 351] on div "Hardcore" at bounding box center [134, 351] width 241 height 11
click at [105, 351] on input "Hardcore" at bounding box center [134, 351] width 240 height 11
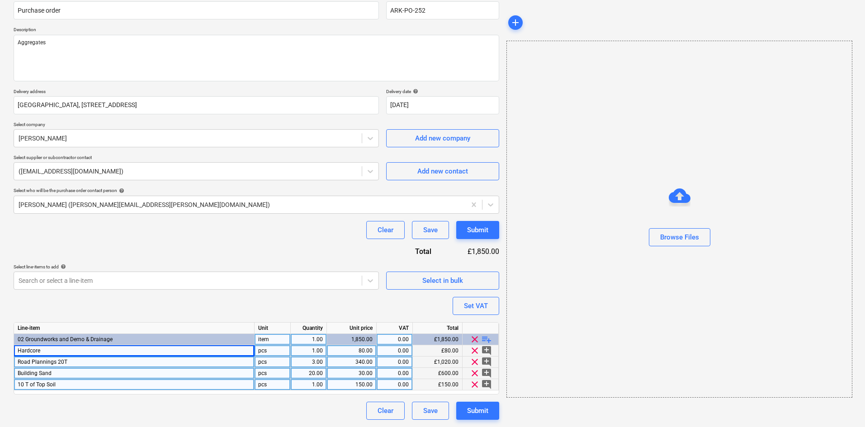
click at [106, 364] on div "Road Plannings 20T" at bounding box center [134, 362] width 241 height 11
click at [106, 364] on input "Road Plannings 20T" at bounding box center [134, 362] width 240 height 11
type input "Road Plannings 20T Loads"
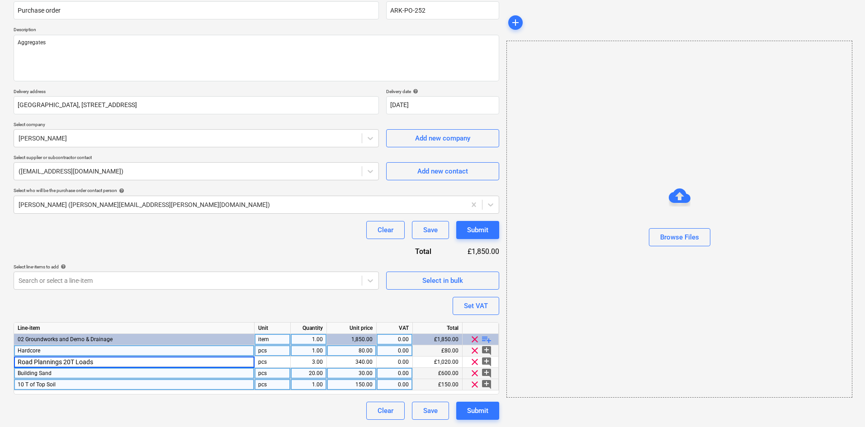
click at [123, 347] on div "Hardcore" at bounding box center [134, 351] width 241 height 11
click at [123, 347] on input "Hardcore" at bounding box center [134, 351] width 240 height 11
type input "Hardcore 20T Load"
click at [113, 372] on div "Building Sand" at bounding box center [134, 373] width 241 height 11
click at [113, 373] on input "Building Sand" at bounding box center [134, 373] width 240 height 11
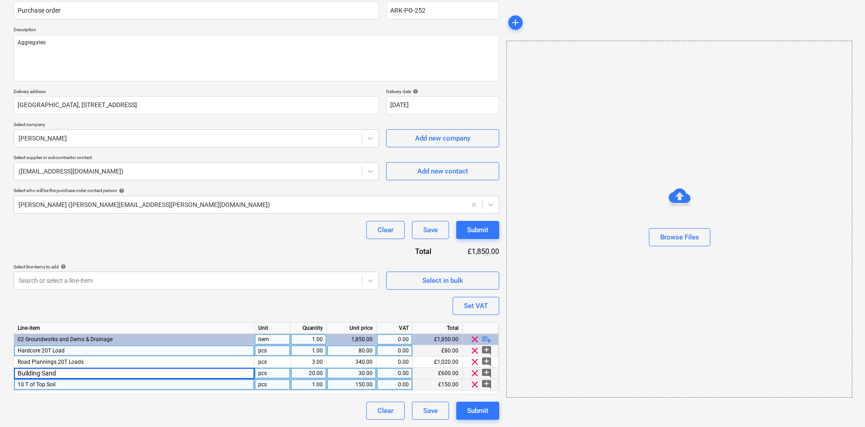
click at [137, 306] on div "Purchase order name help Purchase order Purchase order reference number help AR…" at bounding box center [257, 207] width 486 height 426
click at [157, 303] on div "Purchase order name help Purchase order Purchase order reference number help AR…" at bounding box center [257, 207] width 486 height 426
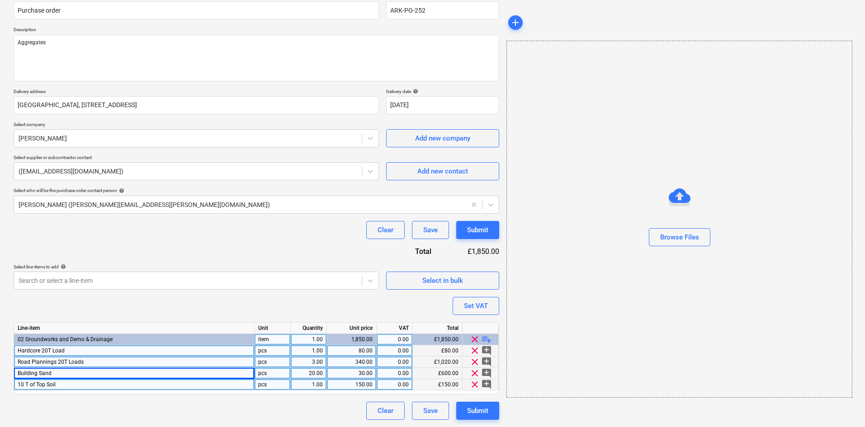
click at [137, 362] on div "Road Plannings 20T Loads" at bounding box center [134, 362] width 241 height 11
click at [302, 361] on div "3.00" at bounding box center [308, 362] width 28 height 11
type input "60`"
click at [360, 362] on div "340.00" at bounding box center [352, 362] width 42 height 11
click at [353, 362] on div "340.00" at bounding box center [352, 362] width 42 height 11
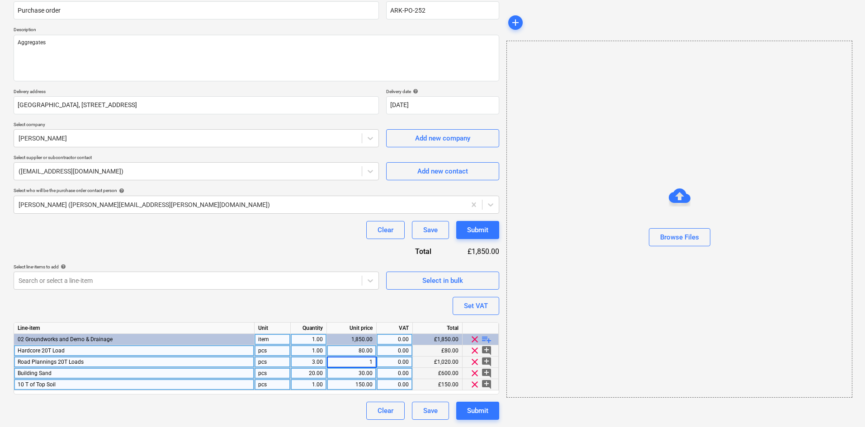
type input "17"
click at [327, 356] on div "80.00" at bounding box center [352, 351] width 50 height 11
click at [311, 359] on div "3.00" at bounding box center [308, 362] width 28 height 11
type input "60"
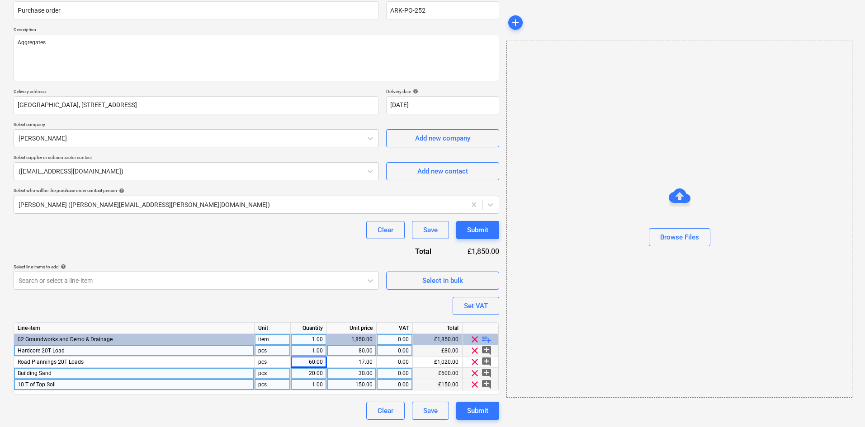
click at [359, 308] on div "Purchase order name help Purchase order Purchase order reference number help AR…" at bounding box center [257, 207] width 486 height 426
click at [272, 308] on div "Purchase order name help Purchase order Purchase order reference number help AR…" at bounding box center [257, 207] width 486 height 426
click at [261, 244] on div "Purchase order name help Purchase order Purchase order reference number help AR…" at bounding box center [257, 207] width 486 height 426
click at [178, 301] on div "Purchase order name help Purchase order Purchase order reference number help AR…" at bounding box center [257, 207] width 486 height 426
click at [81, 351] on div "Hardcore 20T Load" at bounding box center [134, 351] width 241 height 11
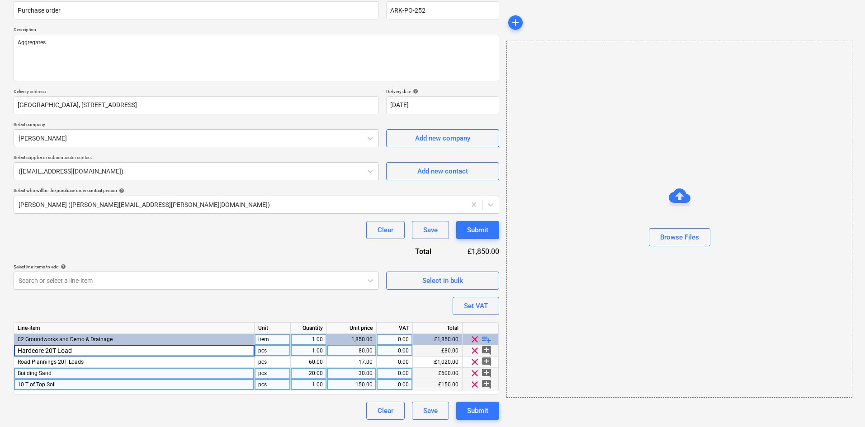
click at [99, 350] on input "Hardcore 20T Load" at bounding box center [134, 351] width 240 height 11
drag, startPoint x: 99, startPoint y: 350, endPoint x: 0, endPoint y: 346, distance: 99.6
click at [0, 346] on div "Create new document Purchase order name help Purchase order Purchase order refe…" at bounding box center [432, 194] width 865 height 466
type input "40mm Crush"
click at [314, 352] on div "1.00" at bounding box center [308, 351] width 28 height 11
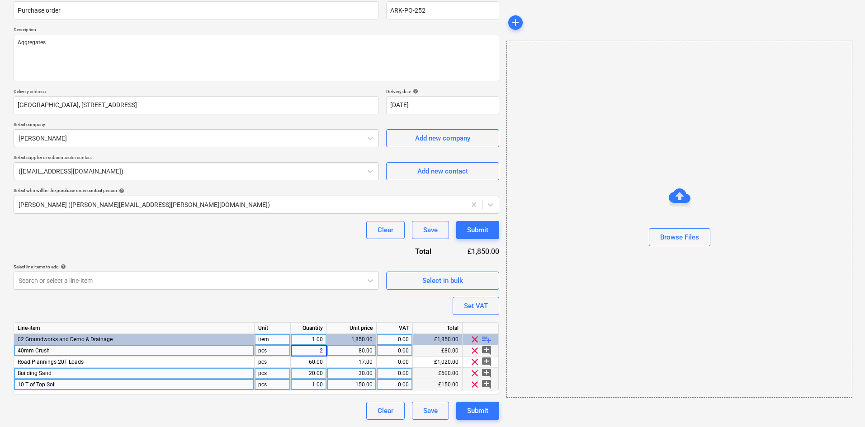
type input "20"
type input "25"
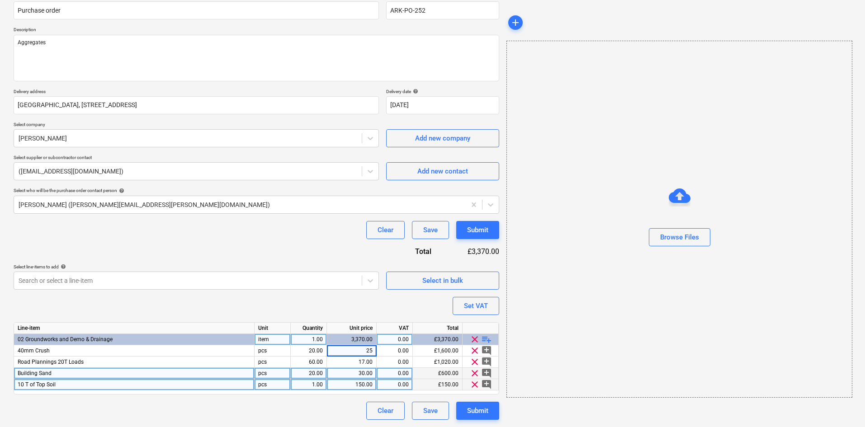
click at [414, 310] on div "Purchase order name help Purchase order Purchase order reference number help AR…" at bounding box center [257, 207] width 486 height 426
click at [336, 298] on div "Purchase order name help Purchase order Purchase order reference number help AR…" at bounding box center [257, 207] width 486 height 426
click at [175, 308] on div "Purchase order name help Purchase order Purchase order reference number help AR…" at bounding box center [257, 207] width 486 height 426
click at [207, 246] on div "Purchase order name help Purchase order Purchase order reference number help AR…" at bounding box center [257, 207] width 486 height 426
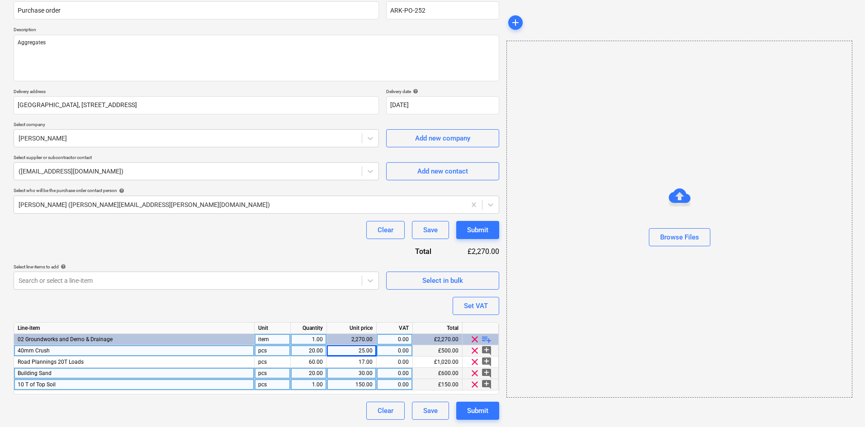
click at [76, 352] on div "40mm Crush" at bounding box center [134, 351] width 241 height 11
click at [90, 351] on input "40mm Crush" at bounding box center [134, 351] width 240 height 11
type input "40mm Crush (washed)"
click at [163, 219] on div "Purchase order name help Purchase order Purchase order reference number help AR…" at bounding box center [257, 207] width 486 height 426
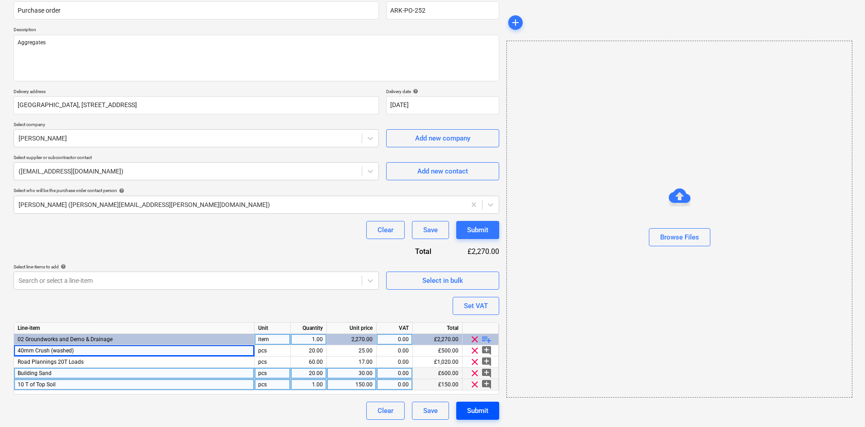
click at [480, 412] on div "Submit" at bounding box center [477, 411] width 21 height 12
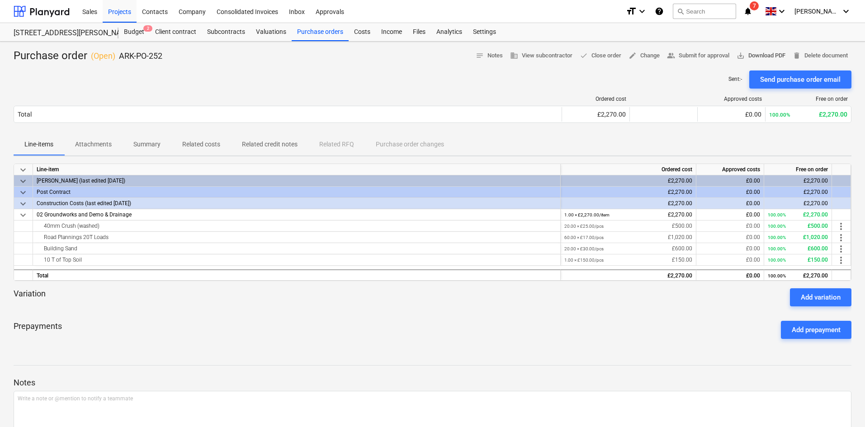
click at [768, 56] on span "save_alt Download PDF" at bounding box center [761, 56] width 49 height 10
drag, startPoint x: 341, startPoint y: 322, endPoint x: 358, endPoint y: 332, distance: 20.5
click at [341, 322] on div "Prepayments Add prepayment" at bounding box center [433, 330] width 838 height 33
click at [132, 33] on div "Budget 3" at bounding box center [133, 32] width 31 height 18
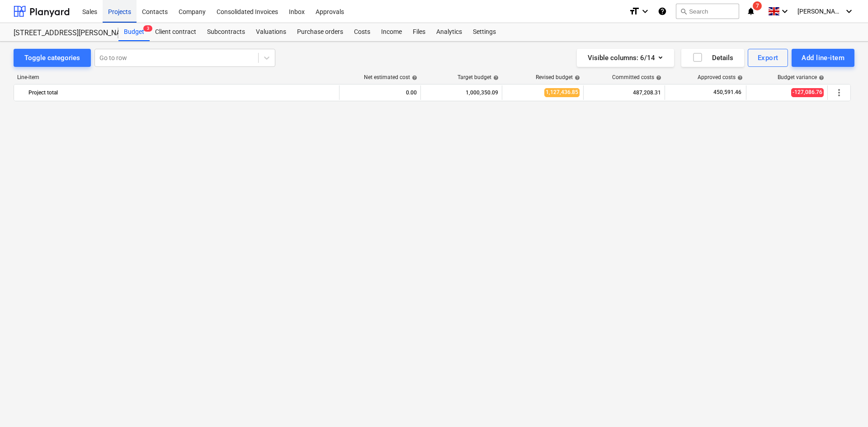
scroll to position [739, 0]
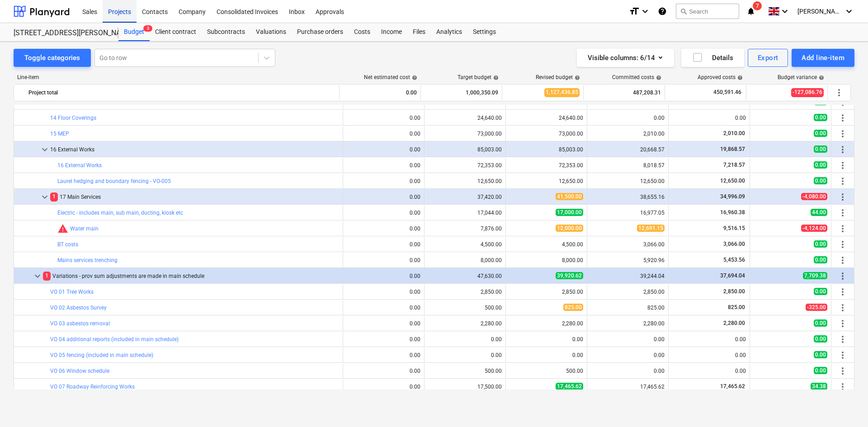
click at [105, 9] on div "Projects" at bounding box center [120, 11] width 34 height 23
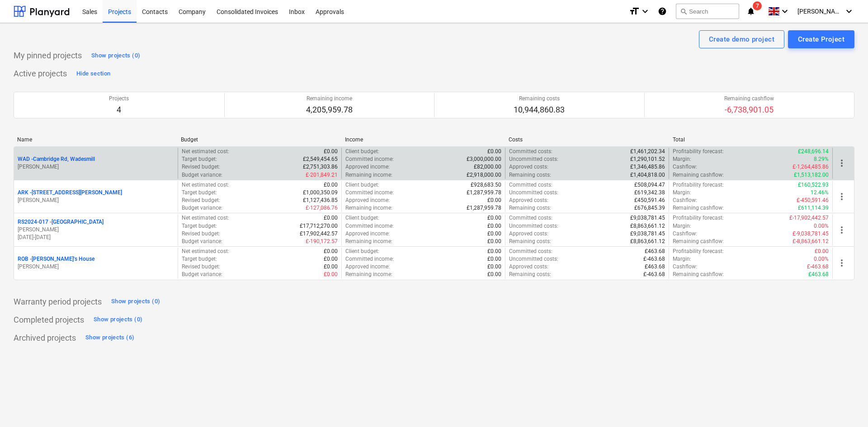
click at [73, 169] on p "[PERSON_NAME]" at bounding box center [96, 167] width 156 height 8
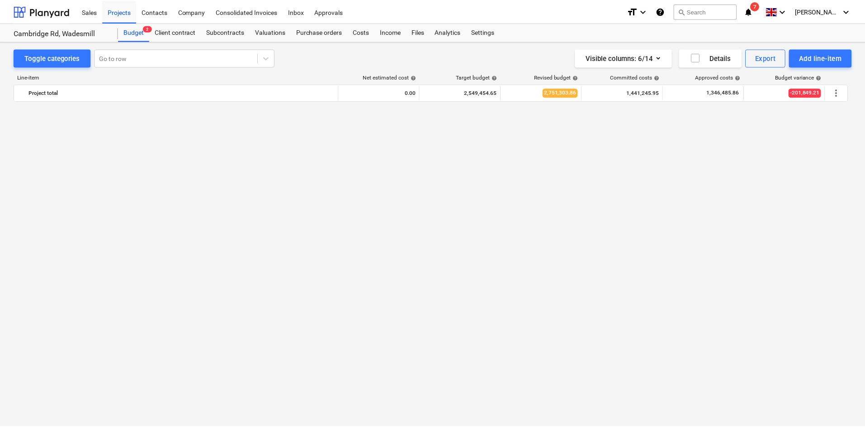
scroll to position [966, 0]
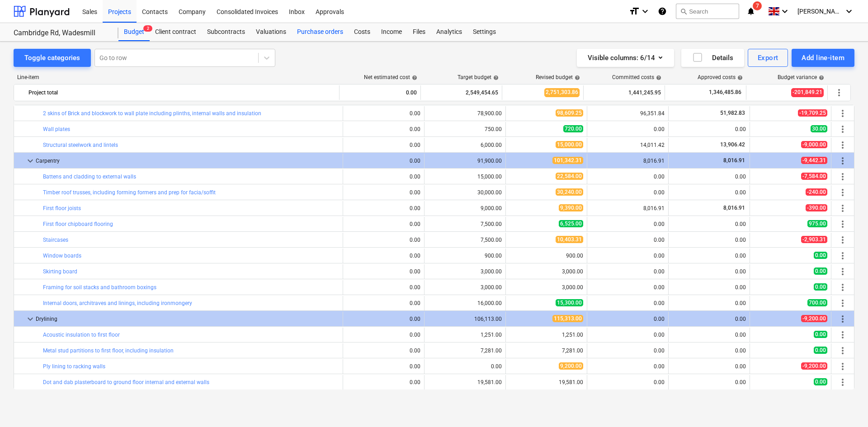
click at [317, 31] on div "Purchase orders" at bounding box center [320, 32] width 57 height 18
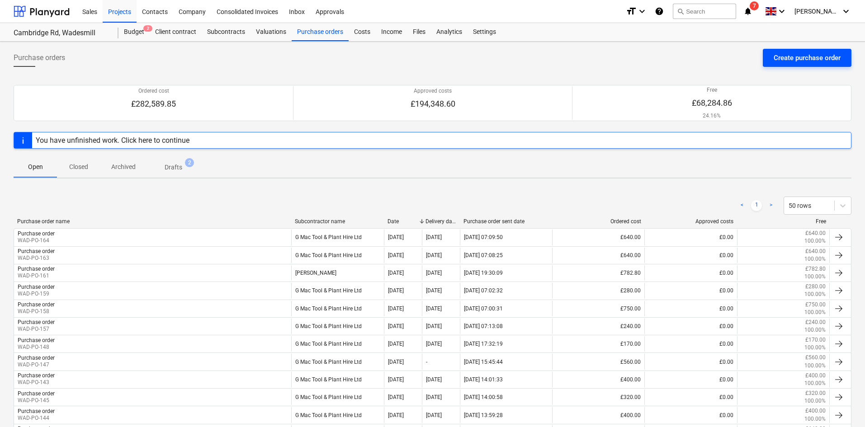
click at [796, 59] on div "Create purchase order" at bounding box center [807, 58] width 67 height 12
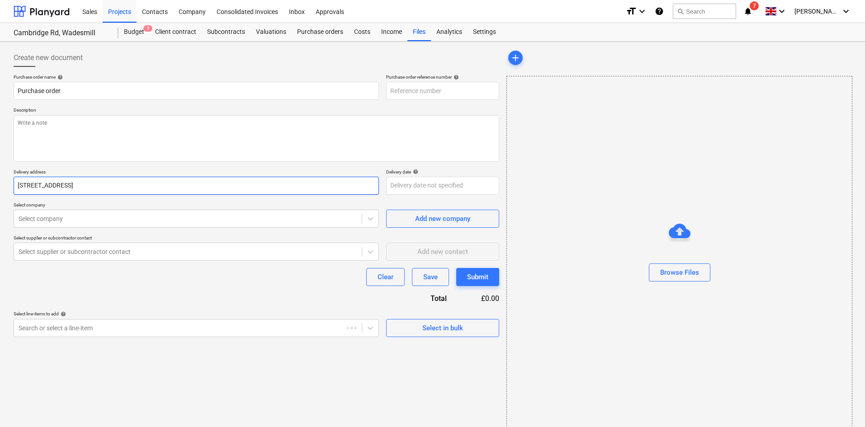
type input "WAD-PO-166"
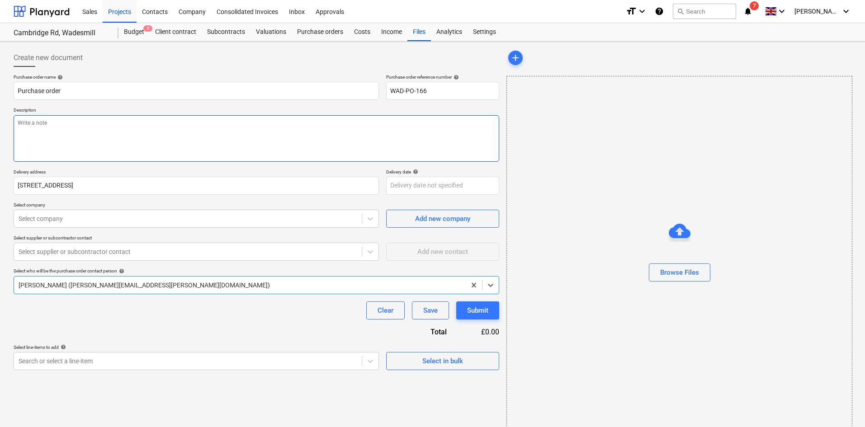
click at [111, 151] on textarea at bounding box center [257, 138] width 486 height 47
type textarea "Building Sand"
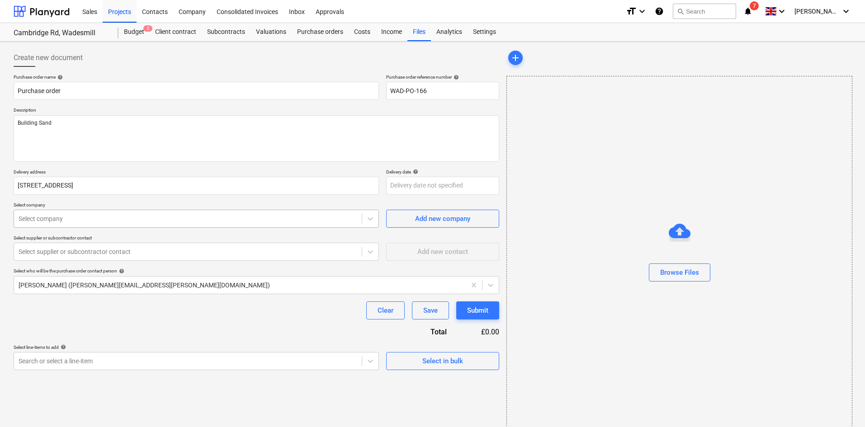
click at [184, 220] on div at bounding box center [188, 218] width 339 height 9
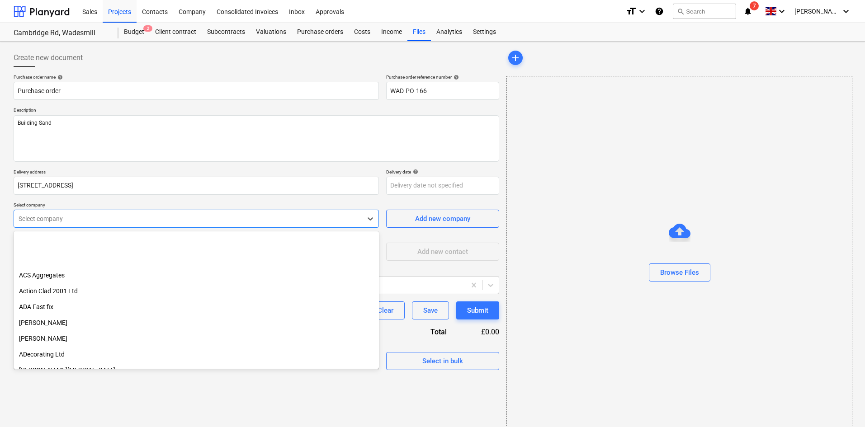
scroll to position [226, 0]
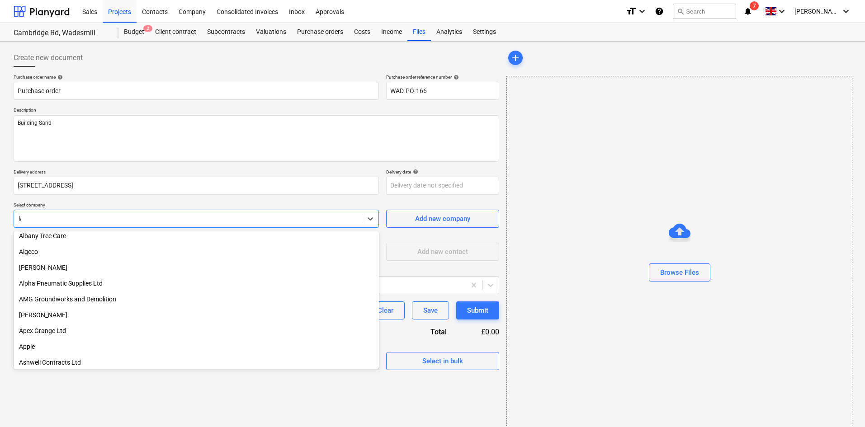
type input "law"
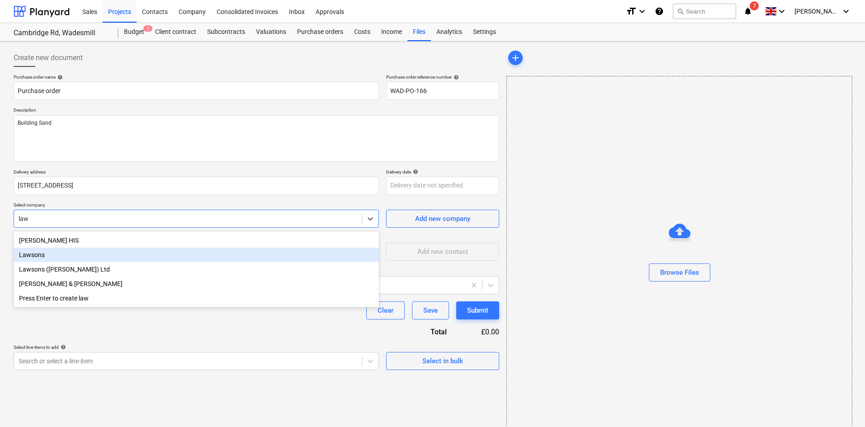
click at [119, 251] on div "Lawsons" at bounding box center [196, 255] width 365 height 14
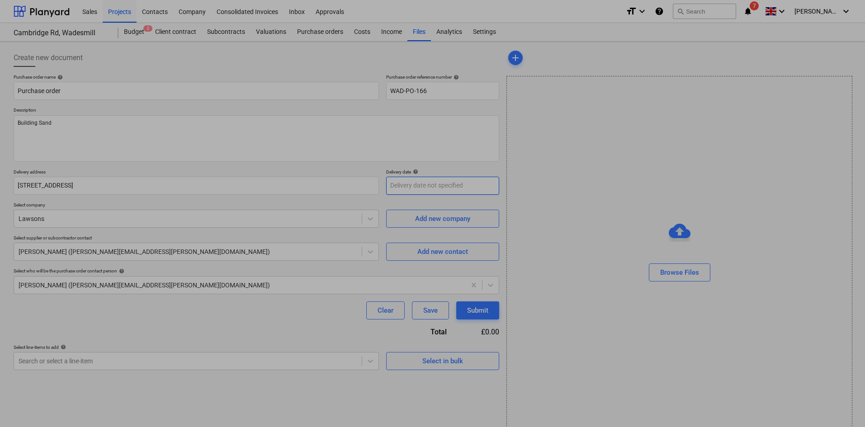
click at [431, 188] on body "Sales Projects Contacts Company Consolidated Invoices Inbox Approvals format_si…" at bounding box center [432, 213] width 865 height 427
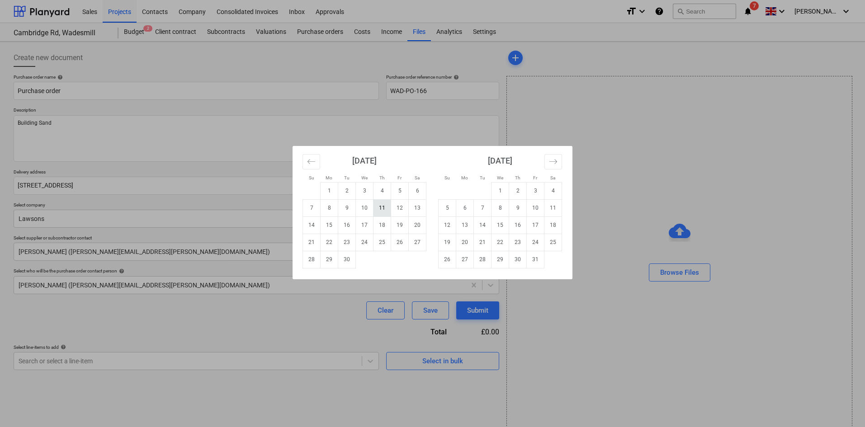
click at [379, 210] on td "11" at bounding box center [383, 207] width 18 height 17
type input "[DATE]"
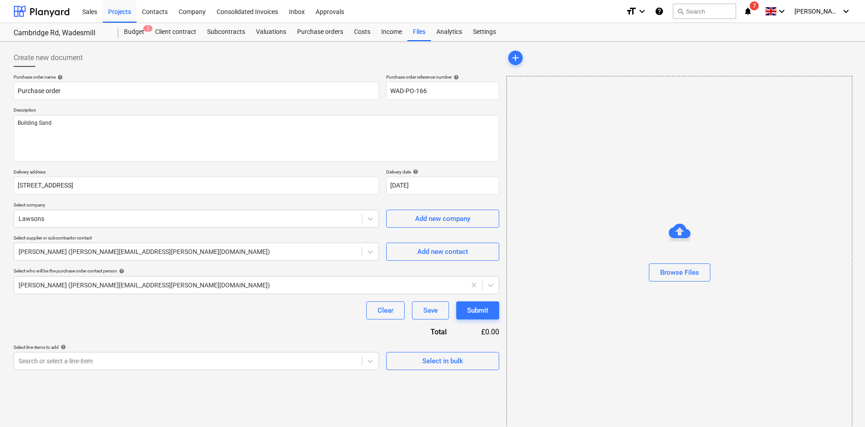
click at [280, 313] on div "Clear Save Submit" at bounding box center [257, 311] width 486 height 18
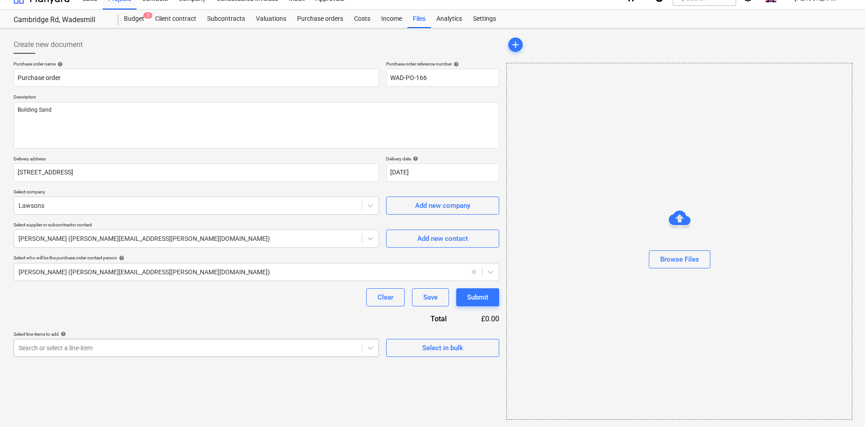
scroll to position [84, 0]
click at [229, 349] on body "Sales Projects Contacts Company Consolidated Invoices Inbox Approvals format_si…" at bounding box center [432, 200] width 865 height 427
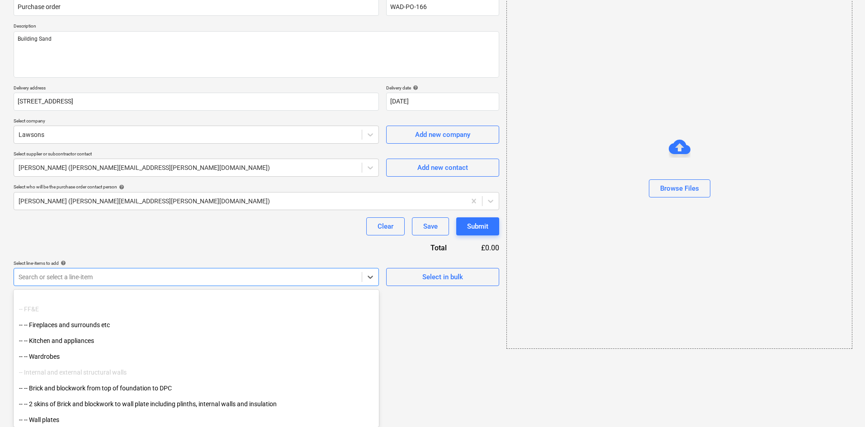
scroll to position [1492, 0]
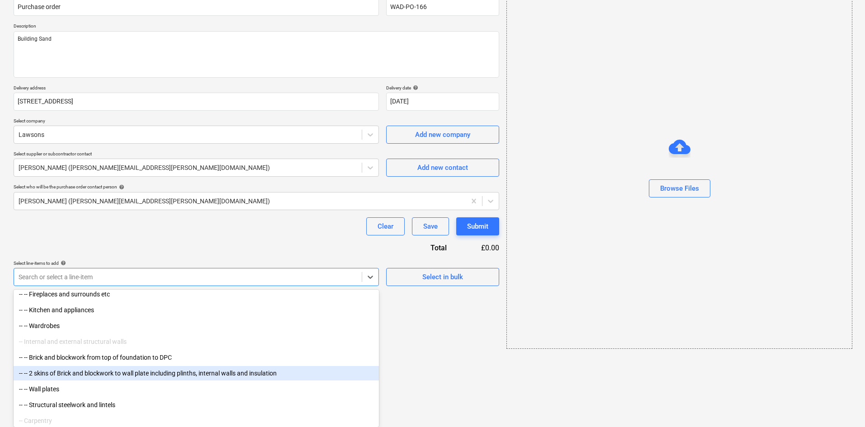
click at [142, 371] on div "-- -- 2 skins of Brick and blockwork to wall plate including plinths, internal …" at bounding box center [196, 373] width 365 height 14
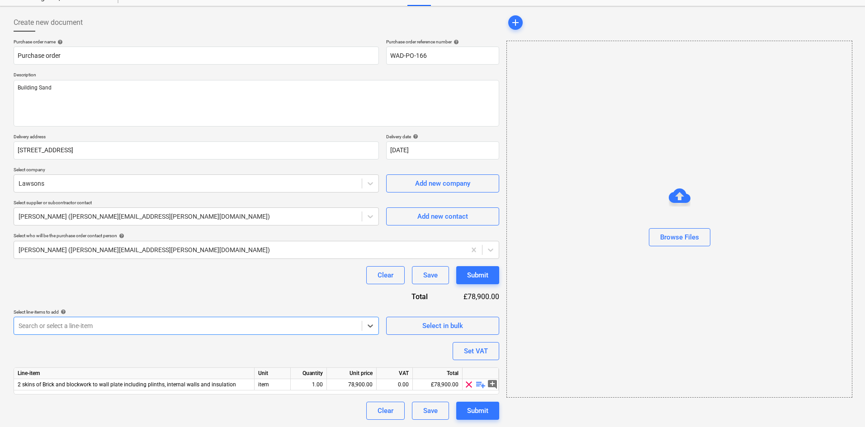
scroll to position [35, 0]
click at [274, 270] on div "Clear Save Submit" at bounding box center [257, 275] width 486 height 18
click at [478, 383] on span "playlist_add" at bounding box center [480, 384] width 11 height 11
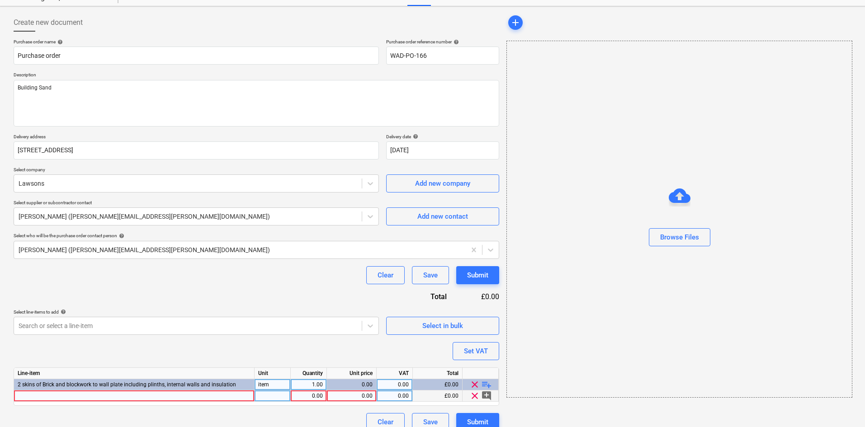
click at [170, 400] on div at bounding box center [134, 396] width 241 height 11
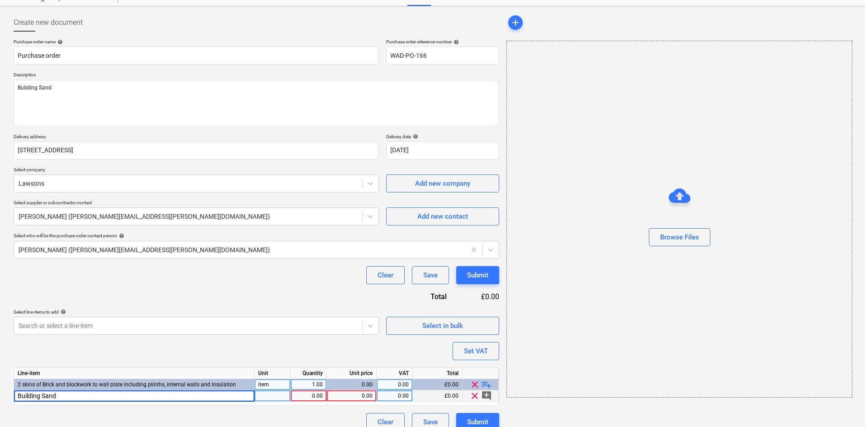
type input "Building Sand"
click at [323, 394] on div "1.00" at bounding box center [309, 396] width 36 height 11
type input "4"
click at [359, 395] on div "0.00" at bounding box center [352, 396] width 42 height 11
type input "42.50"
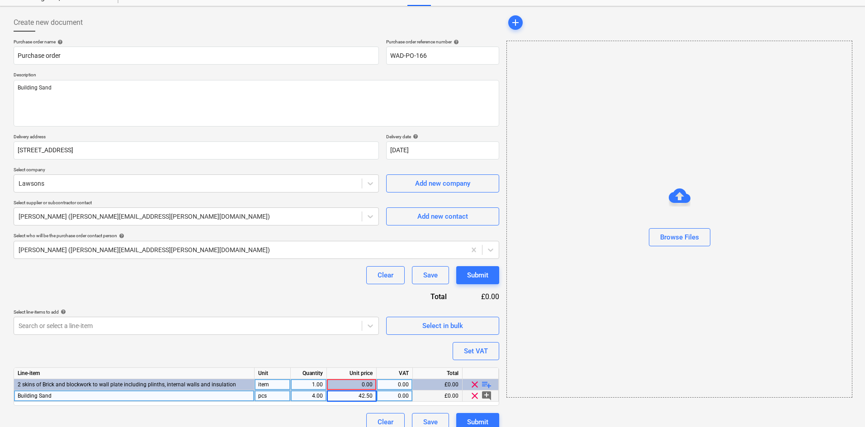
click at [311, 274] on div "Clear Save Submit" at bounding box center [257, 275] width 486 height 18
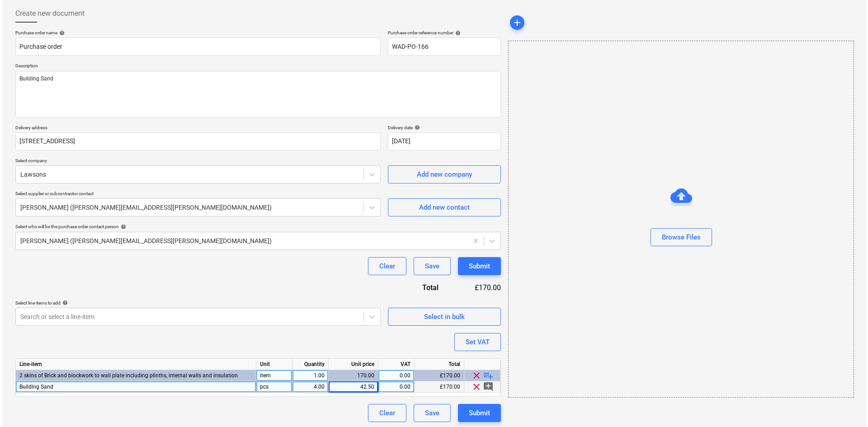
scroll to position [47, 0]
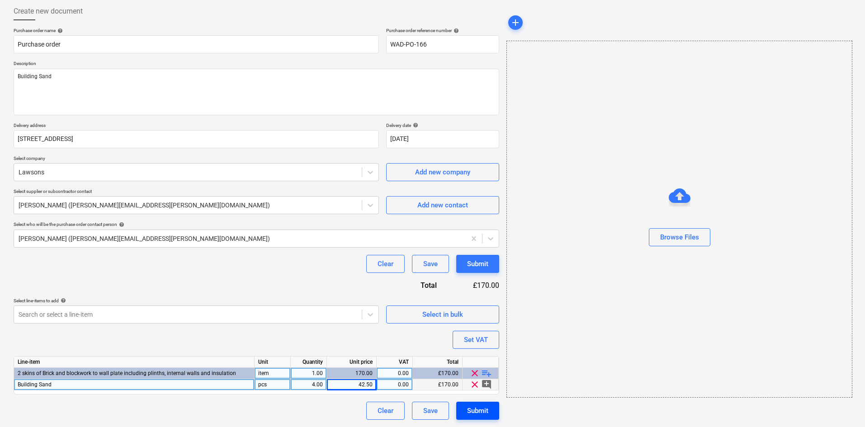
click at [480, 407] on div "Submit" at bounding box center [477, 411] width 21 height 12
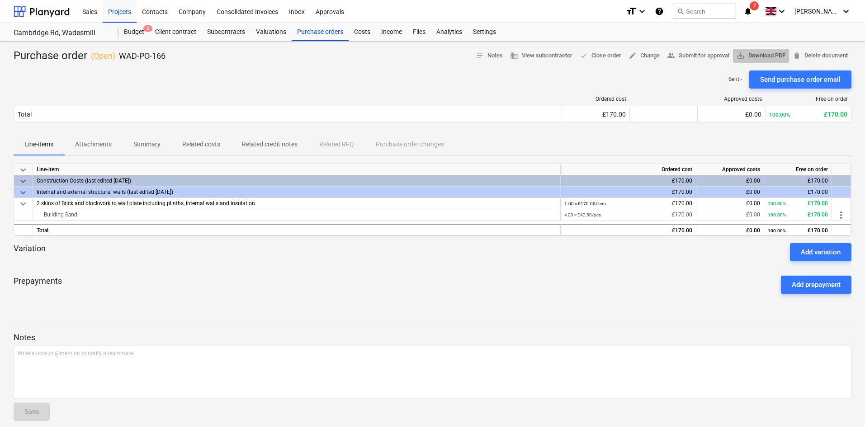
click at [763, 55] on span "save_alt Download PDF" at bounding box center [761, 56] width 49 height 10
click at [320, 29] on div "Purchase orders" at bounding box center [320, 32] width 57 height 18
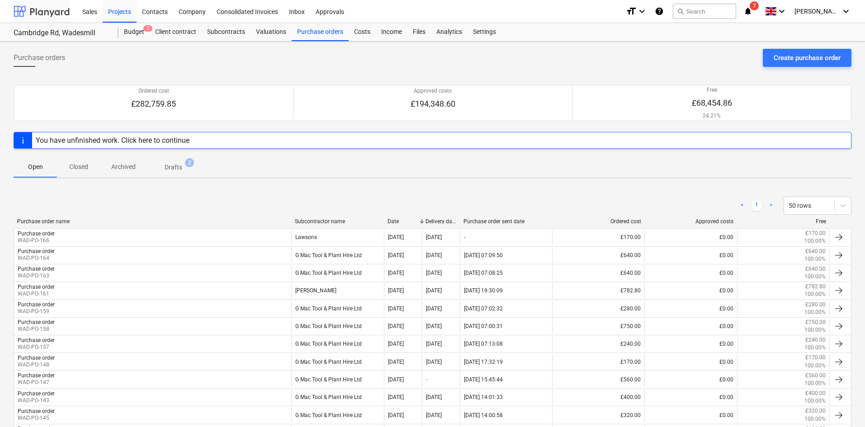
click at [62, 17] on div at bounding box center [42, 11] width 56 height 23
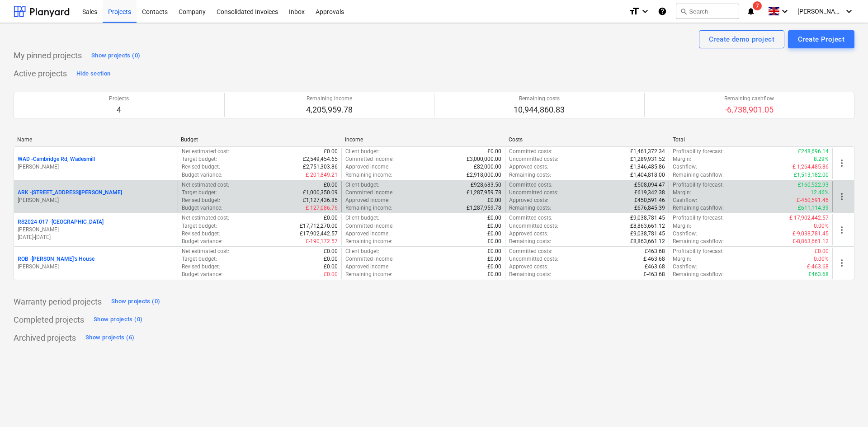
click at [59, 208] on div "ARK - 2 Galley [PERSON_NAME] [PERSON_NAME]" at bounding box center [96, 196] width 164 height 31
click at [86, 197] on p "[PERSON_NAME]" at bounding box center [96, 201] width 156 height 8
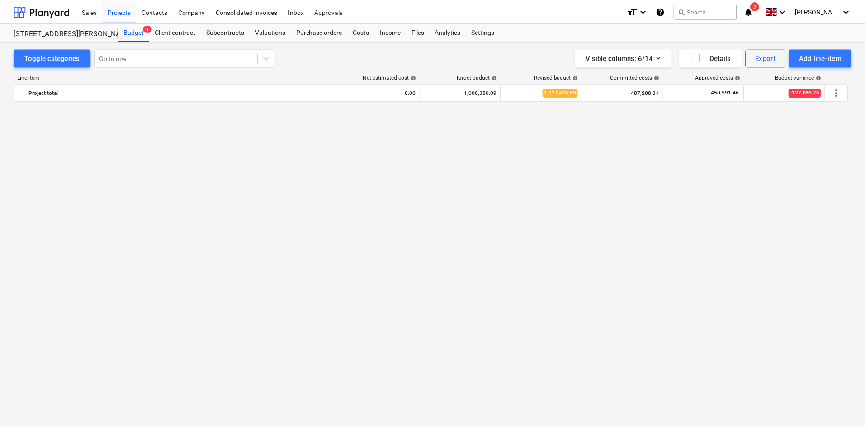
scroll to position [739, 0]
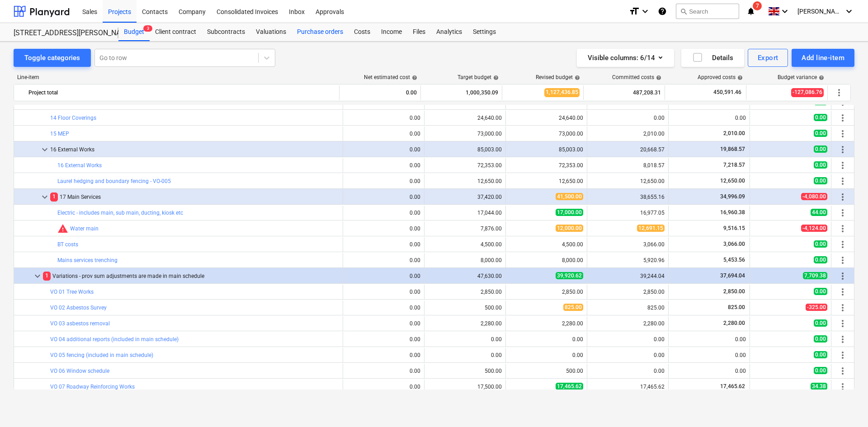
click at [316, 32] on div "Purchase orders" at bounding box center [320, 32] width 57 height 18
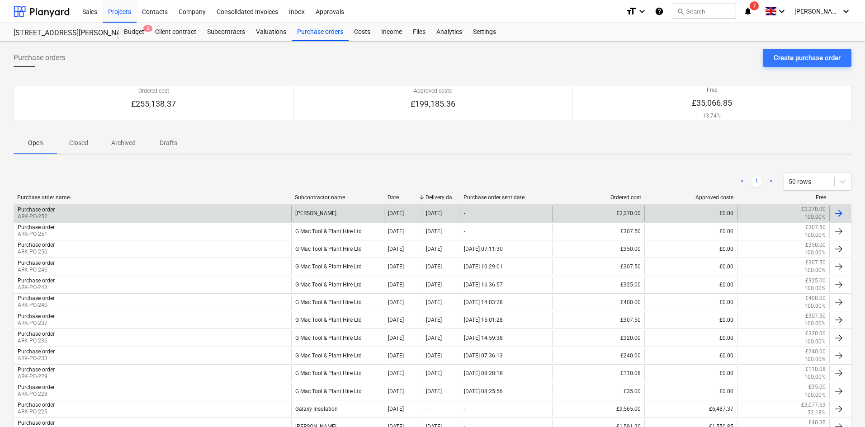
click at [164, 217] on div "Purchase order ARK-PO-252" at bounding box center [152, 213] width 277 height 15
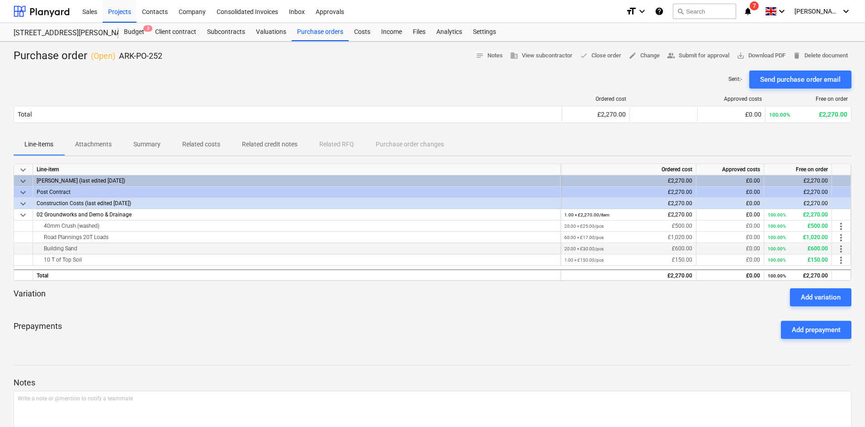
click at [120, 243] on div "Building Sand" at bounding box center [297, 248] width 520 height 11
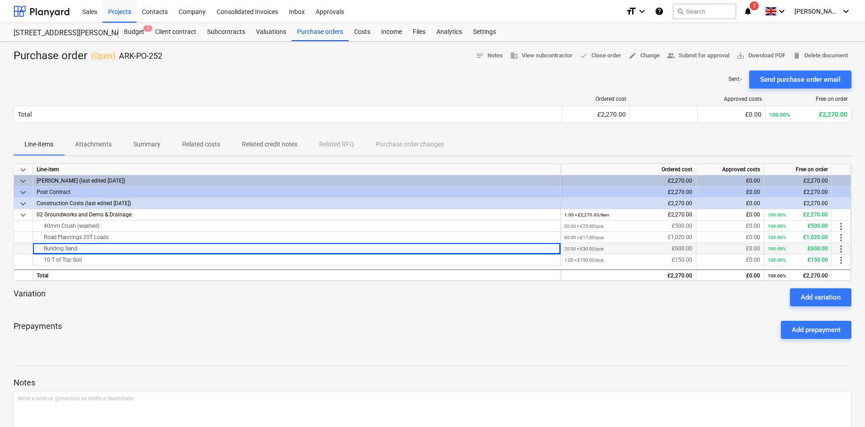
click at [616, 247] on div "20.00 × £30.00 / pcs £600.00" at bounding box center [628, 248] width 128 height 11
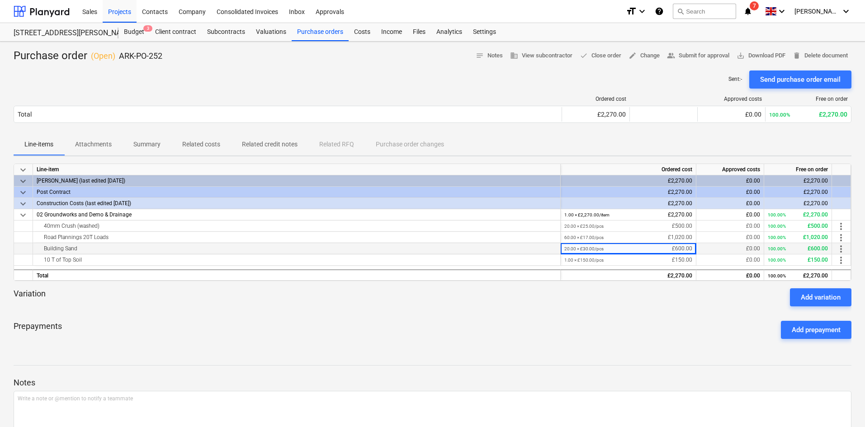
click at [616, 247] on div "20.00 × £30.00 / pcs £600.00" at bounding box center [628, 248] width 128 height 11
click at [637, 54] on span "edit Change" at bounding box center [644, 56] width 31 height 10
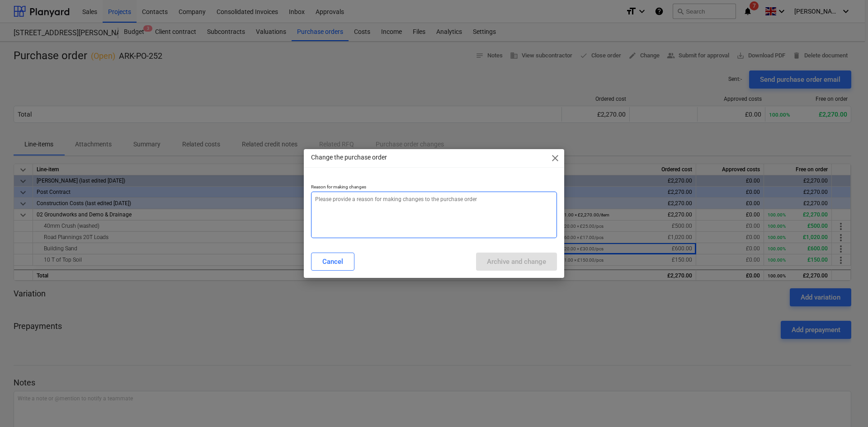
click at [359, 223] on textarea at bounding box center [434, 215] width 246 height 47
type textarea "omit sand"
click at [524, 256] on div "Archive and change" at bounding box center [516, 262] width 59 height 12
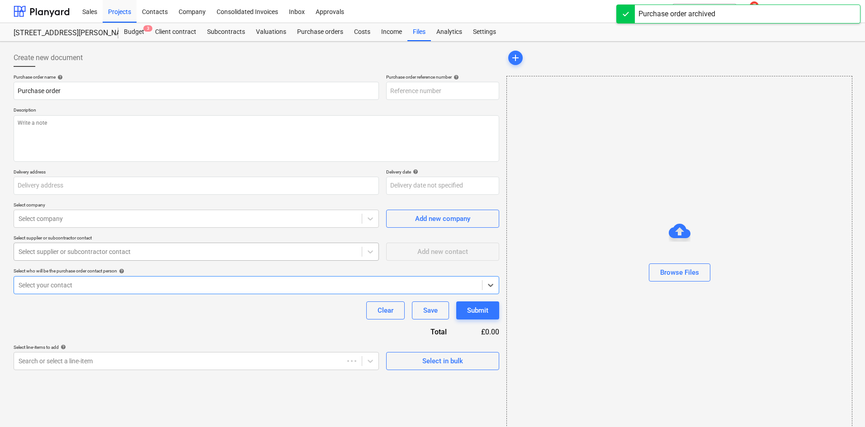
type input "ARK-PO-252"
type input "[GEOGRAPHIC_DATA], [STREET_ADDRESS]"
type input "[DATE]"
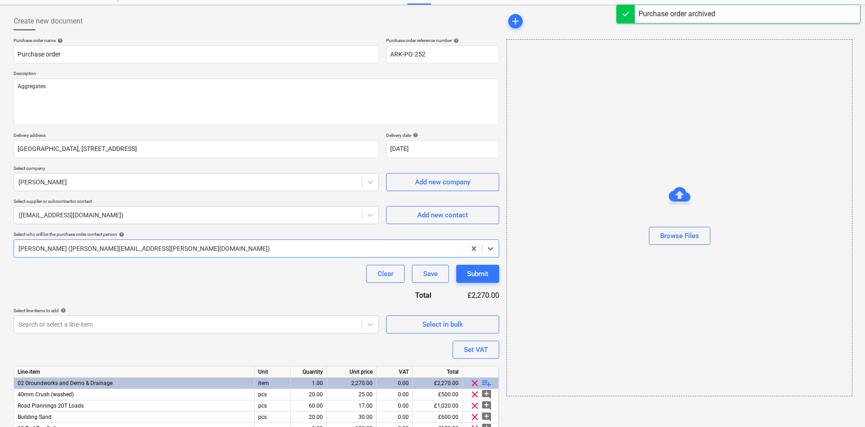
scroll to position [81, 0]
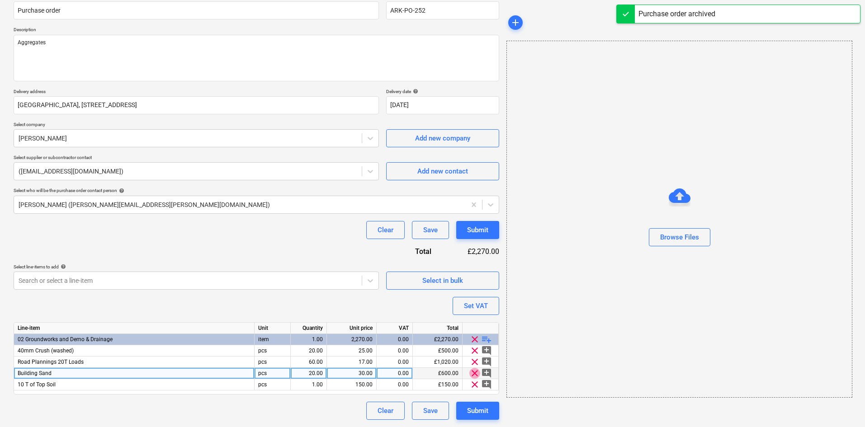
click at [478, 374] on span "clear" at bounding box center [474, 373] width 11 height 11
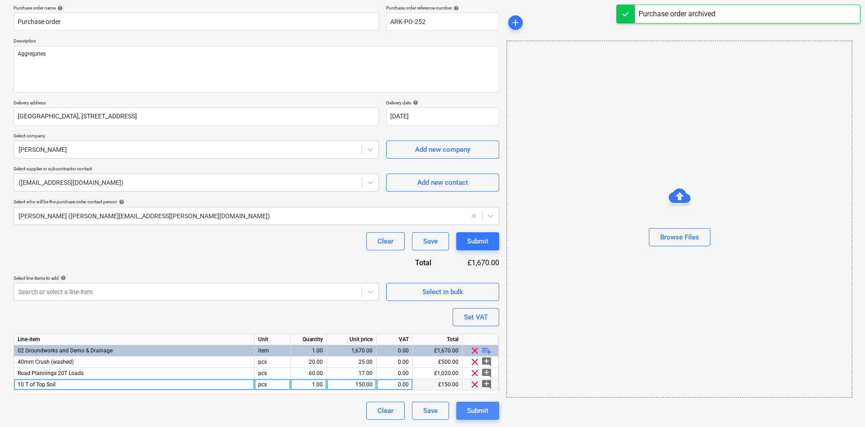
click at [474, 412] on div "Submit" at bounding box center [477, 411] width 21 height 12
